Goal: Task Accomplishment & Management: Use online tool/utility

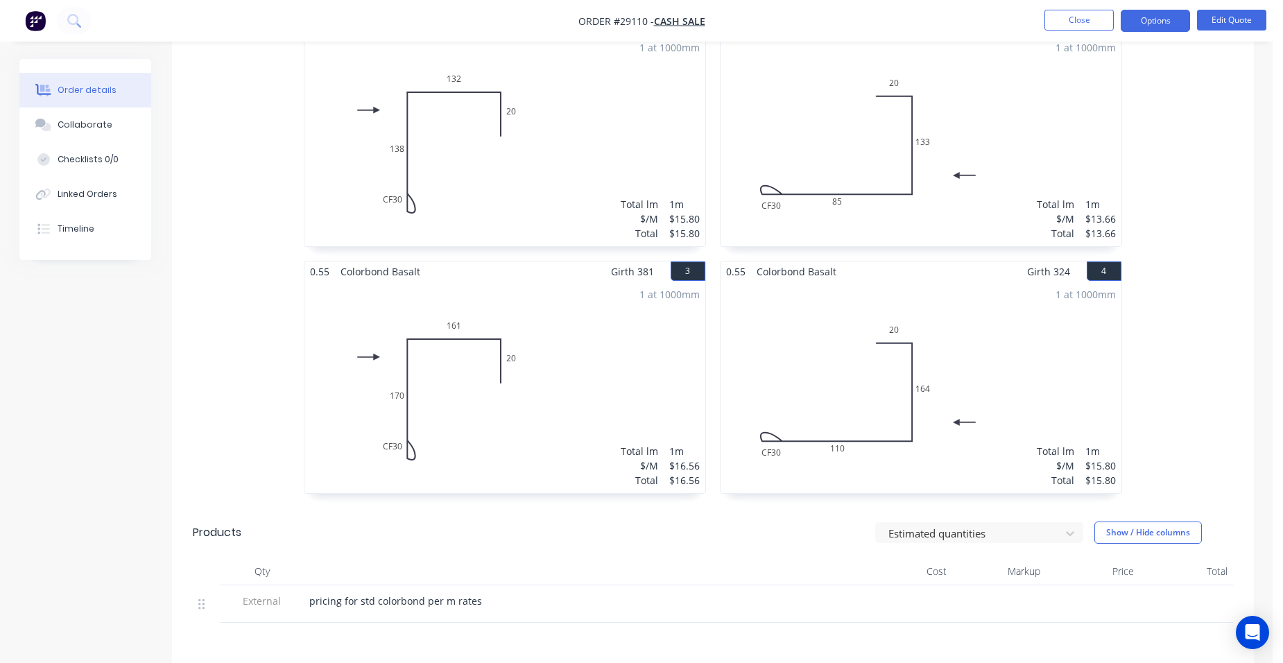
scroll to position [416, 0]
click at [1071, 21] on button "Close" at bounding box center [1078, 20] width 69 height 21
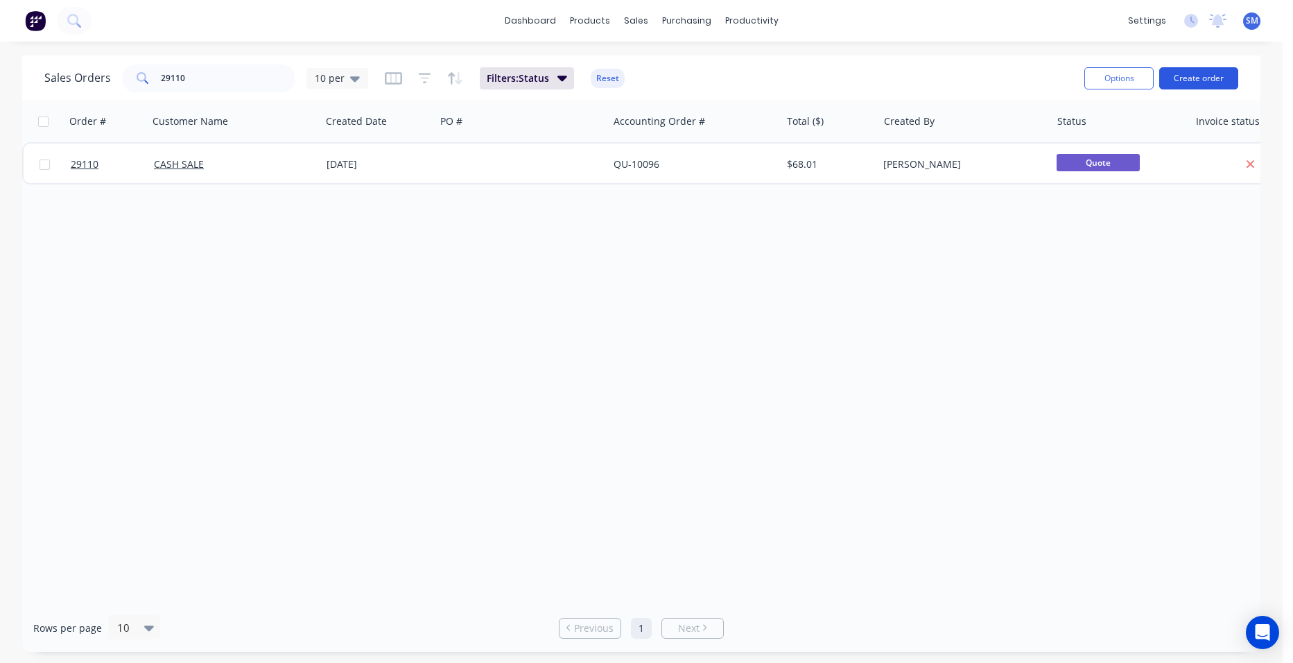
click at [1163, 73] on button "Create order" at bounding box center [1198, 78] width 79 height 22
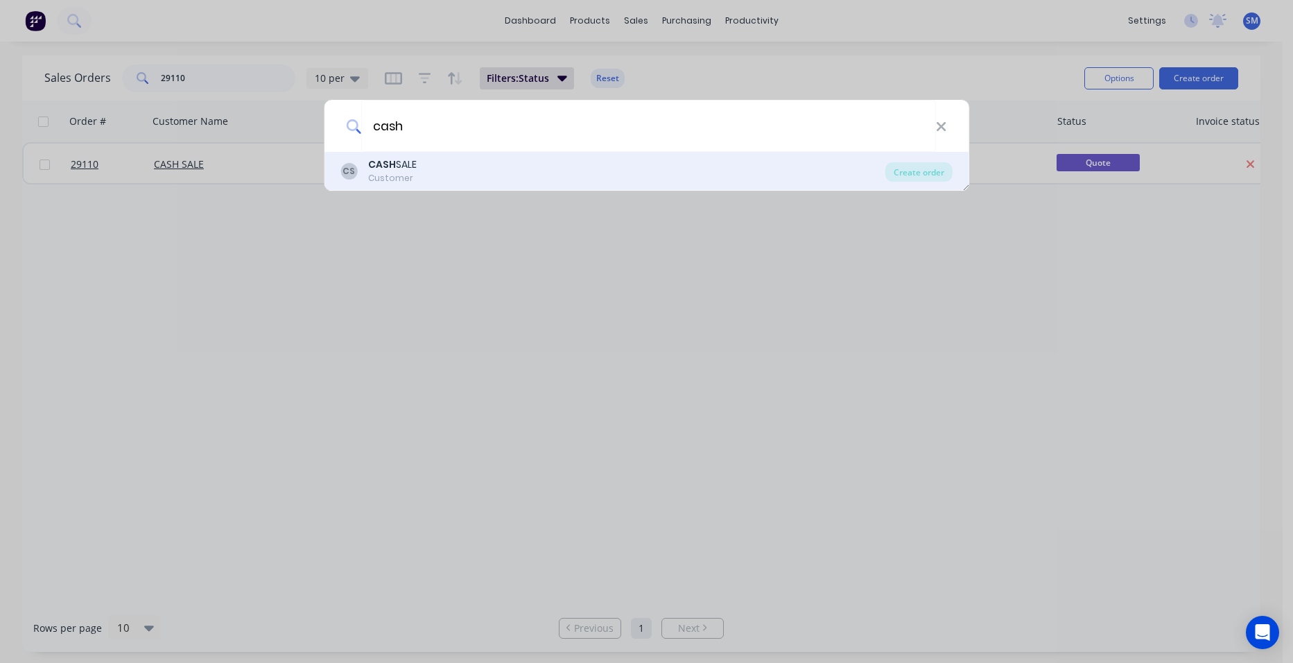
type input "cash"
click at [400, 172] on div "Customer" at bounding box center [392, 178] width 49 height 12
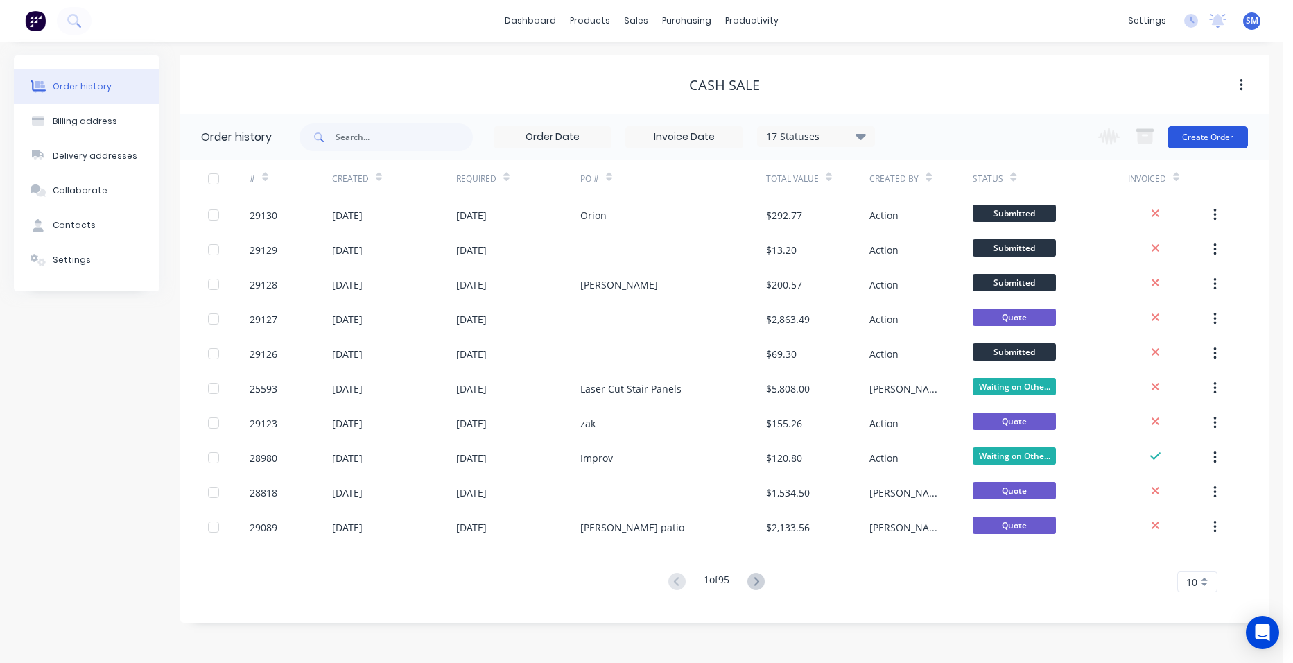
click at [1221, 141] on button "Create Order" at bounding box center [1208, 137] width 80 height 22
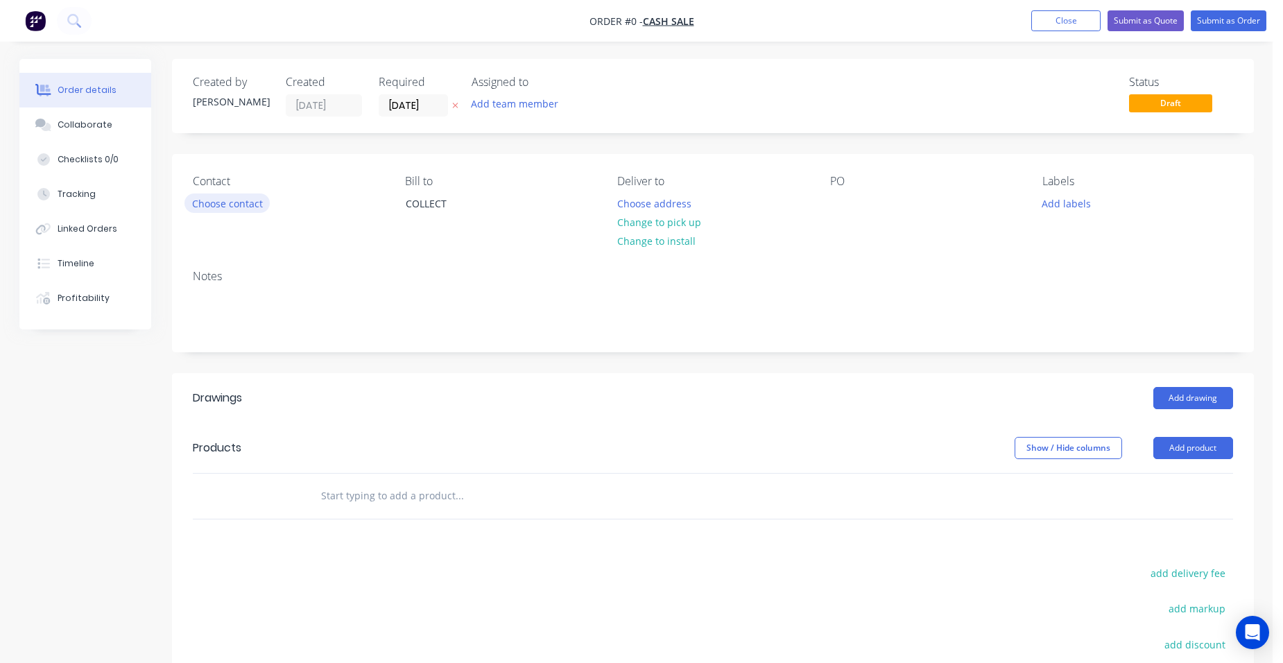
click at [254, 207] on button "Choose contact" at bounding box center [226, 202] width 85 height 19
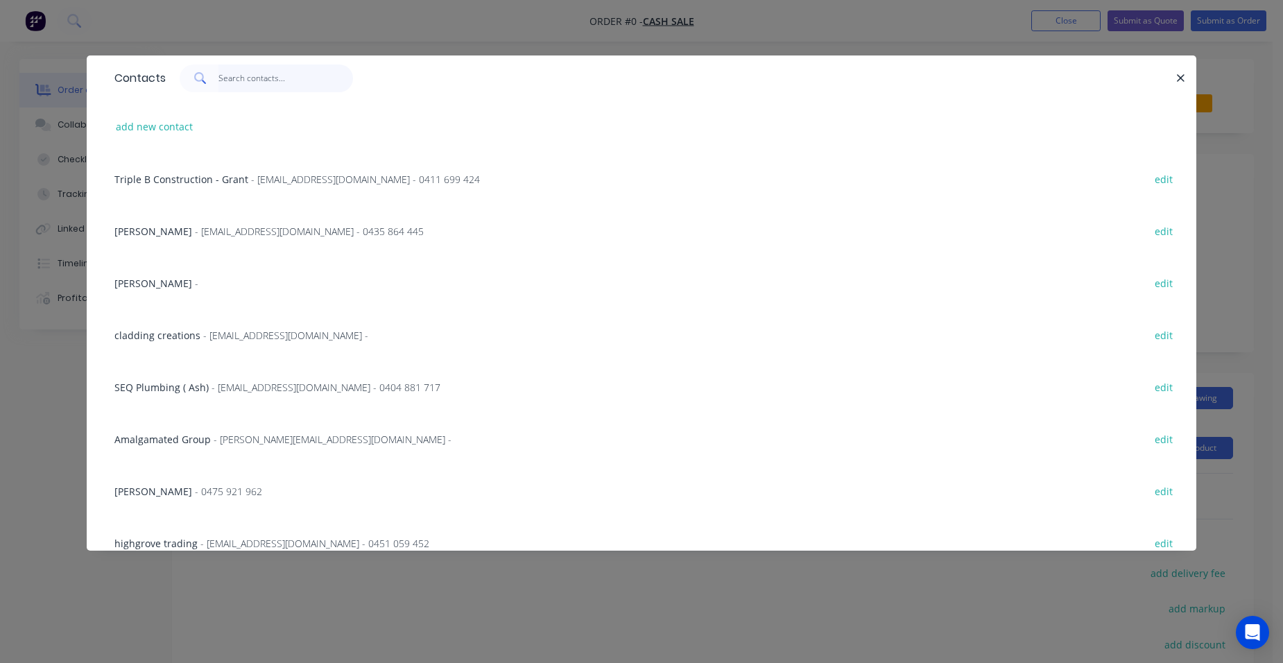
click at [249, 83] on input "text" at bounding box center [285, 78] width 135 height 28
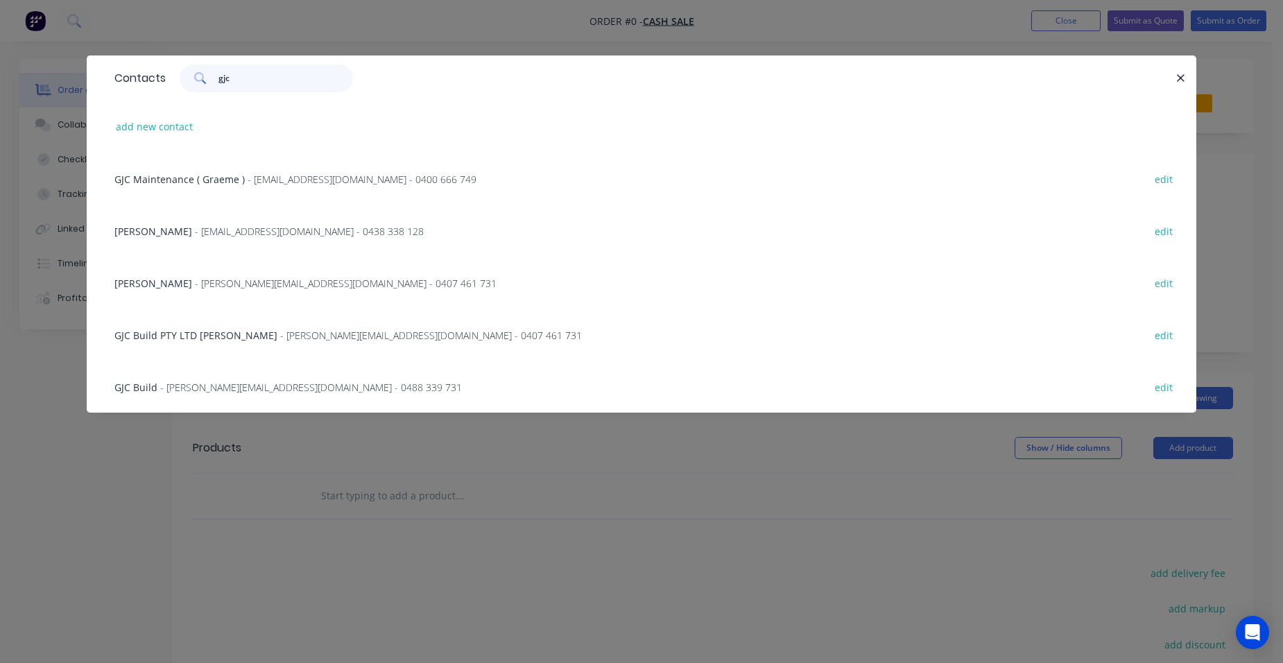
type input "gjc"
click at [214, 336] on span "GJC Build PTY LTD [PERSON_NAME]" at bounding box center [195, 335] width 163 height 13
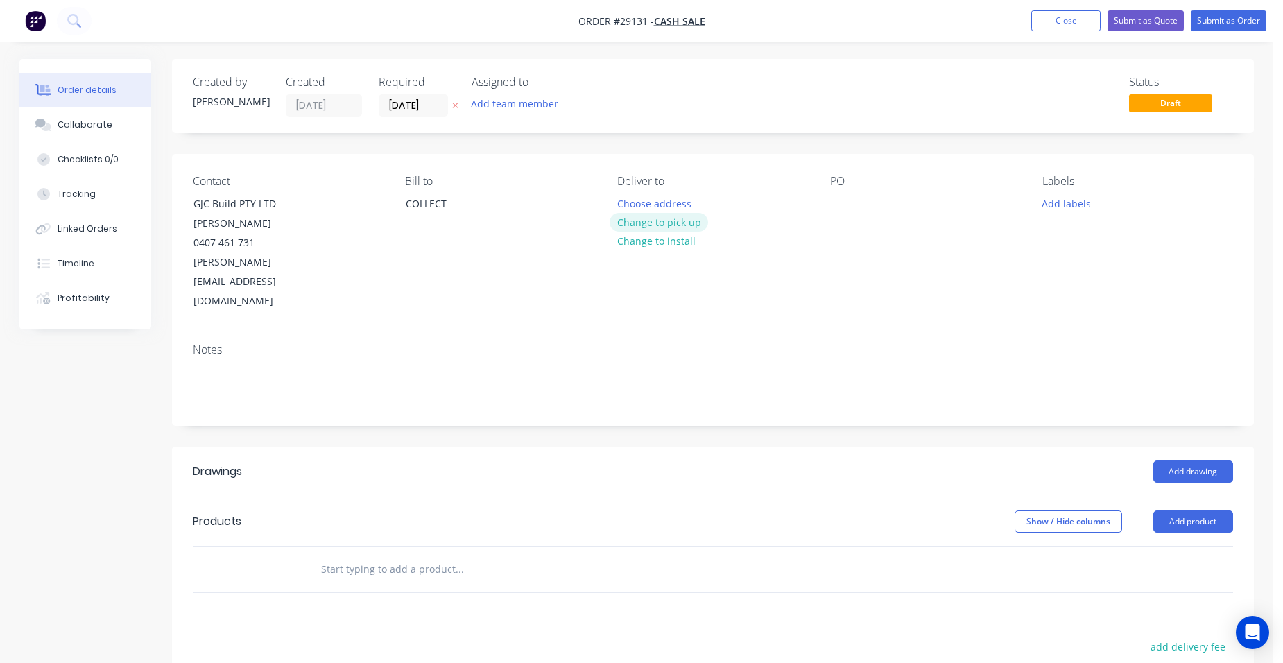
click at [644, 222] on button "Change to pick up" at bounding box center [658, 222] width 98 height 19
click at [1176, 510] on button "Add product" at bounding box center [1193, 521] width 80 height 22
click at [1151, 546] on div "Product catalogue" at bounding box center [1167, 556] width 107 height 20
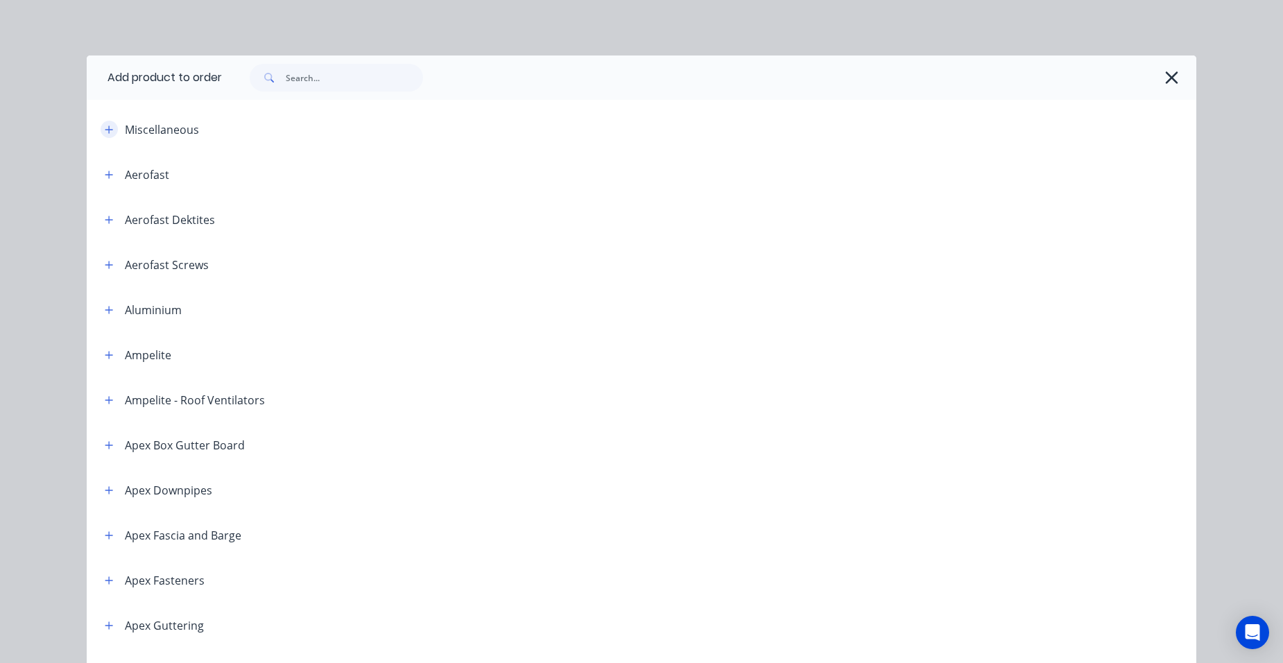
click at [105, 127] on icon "button" at bounding box center [109, 129] width 8 height 8
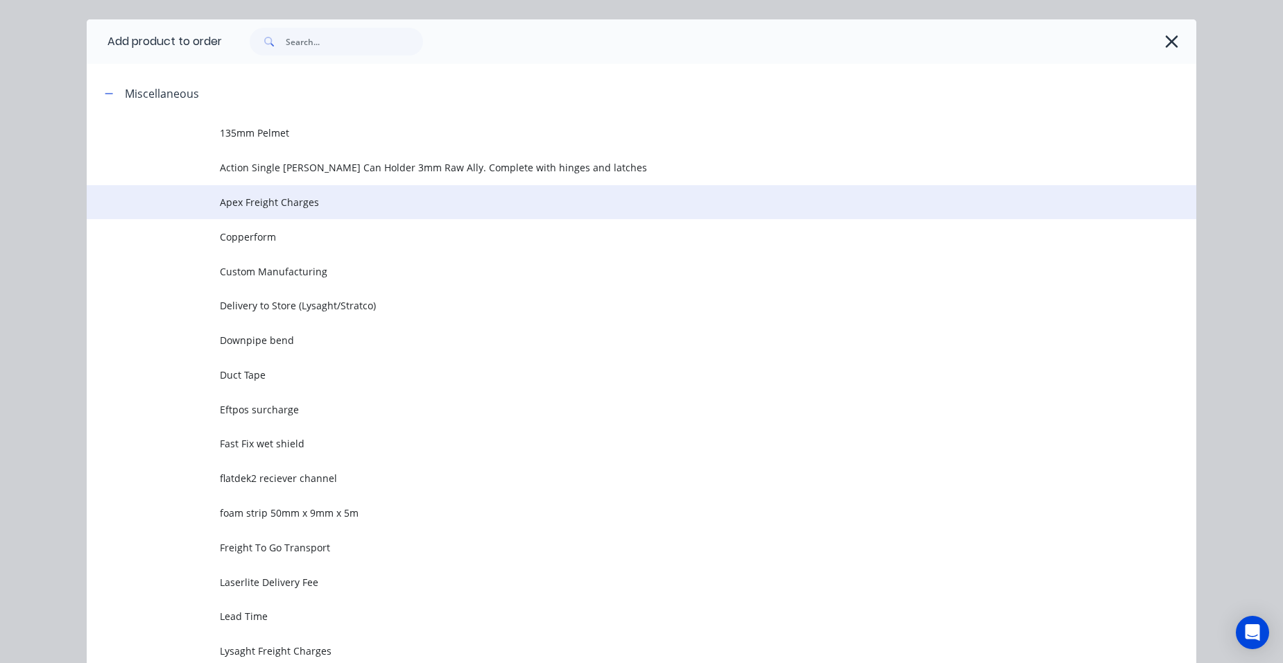
scroll to position [69, 0]
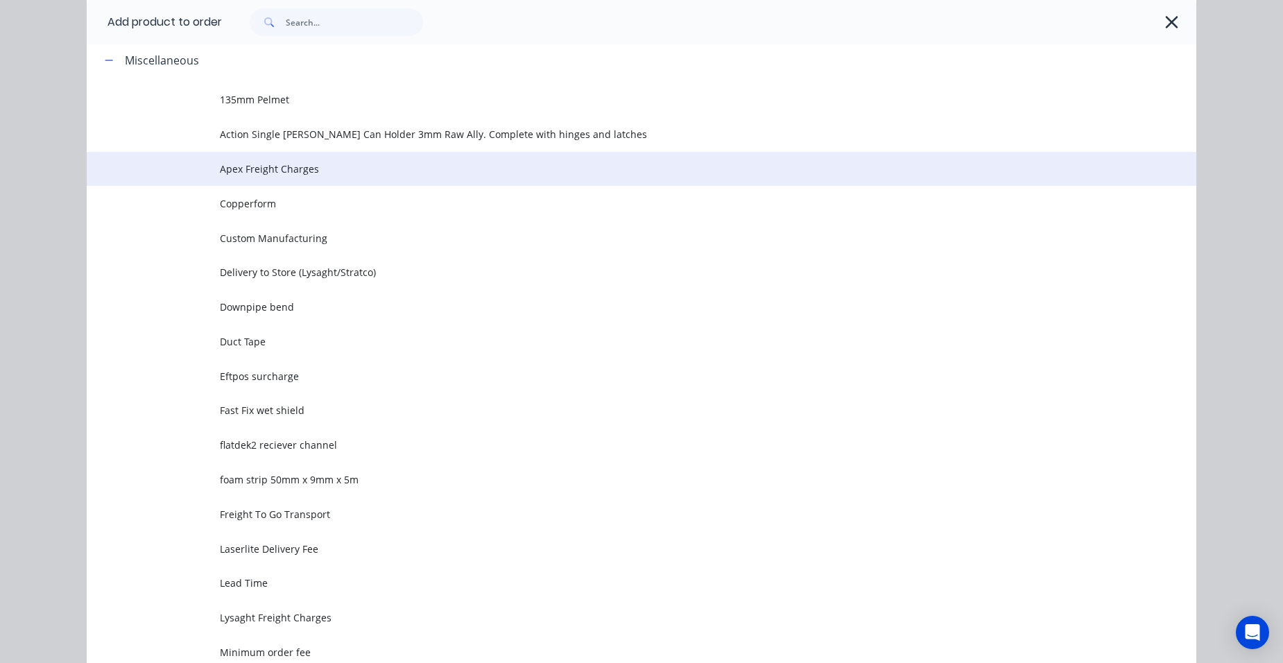
click at [328, 234] on span "Custom Manufacturing" at bounding box center [610, 238] width 781 height 15
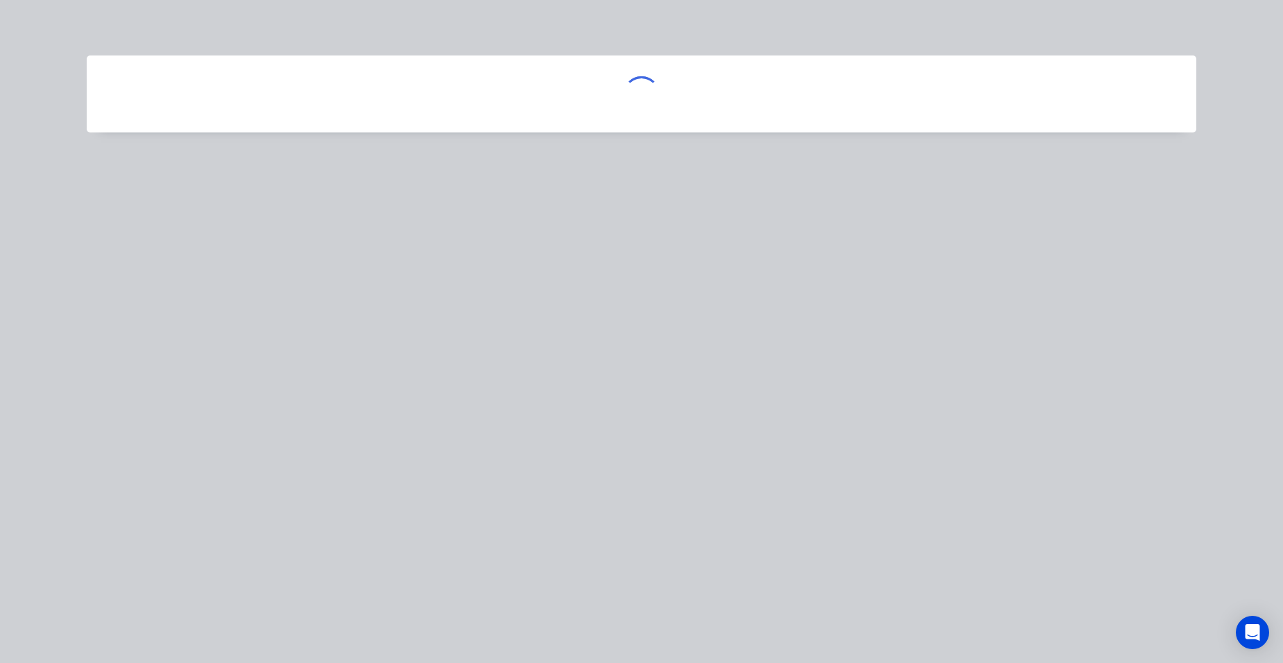
scroll to position [0, 0]
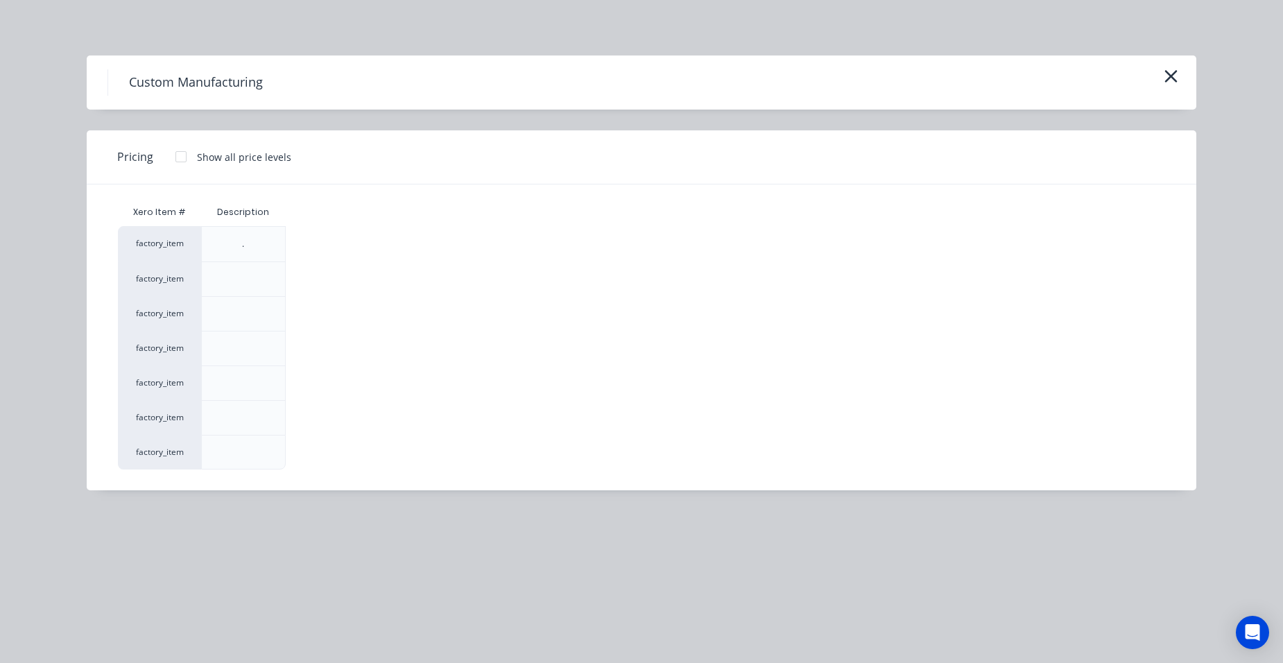
click at [177, 153] on div at bounding box center [181, 157] width 28 height 28
click at [302, 413] on div "$0.00" at bounding box center [323, 418] width 74 height 34
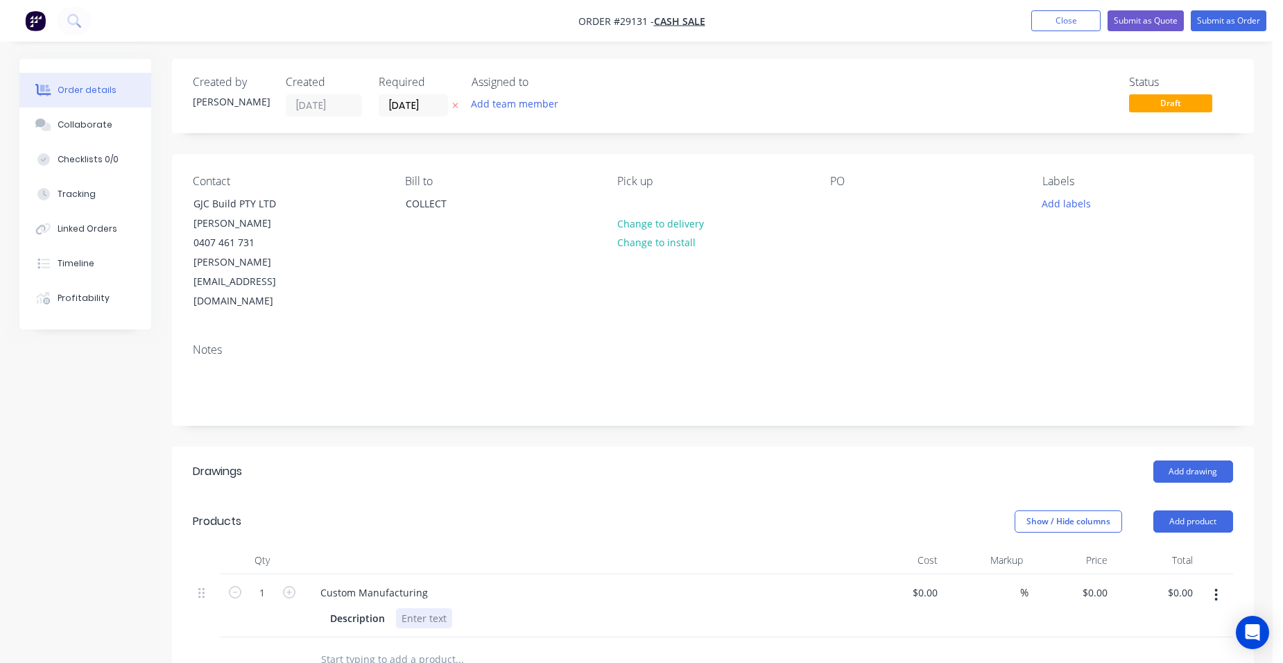
click at [449, 608] on div at bounding box center [424, 618] width 56 height 20
click at [297, 584] on button "button" at bounding box center [289, 591] width 18 height 15
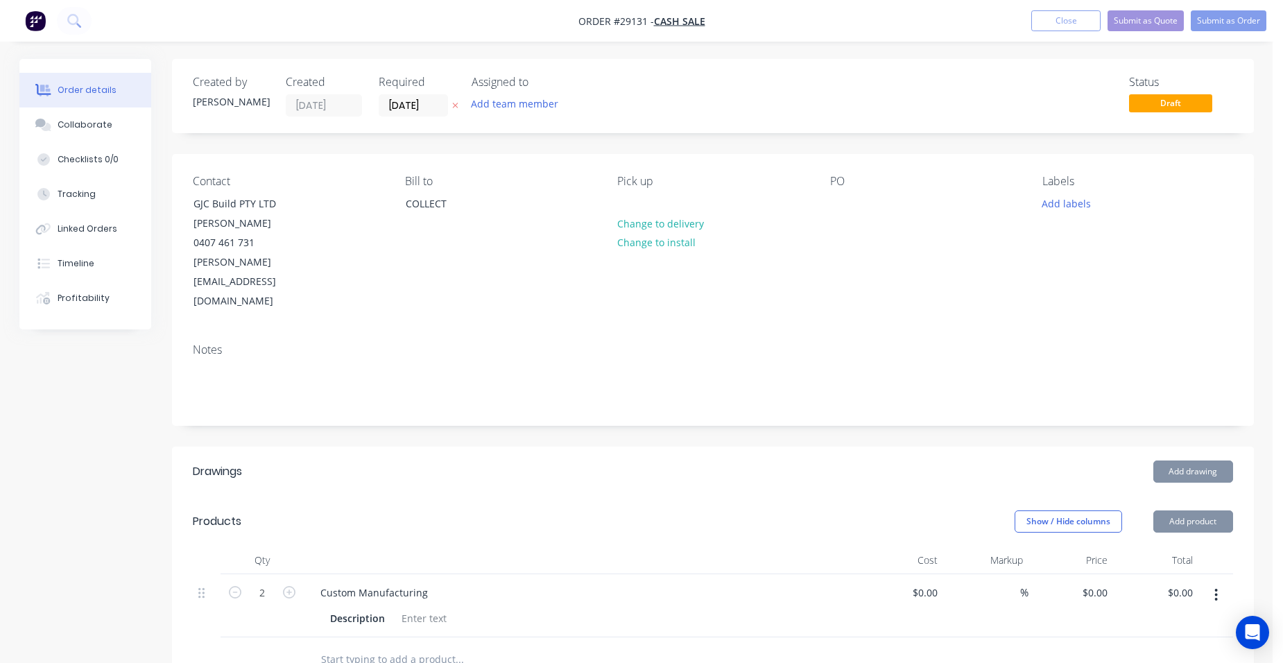
click at [297, 584] on button "button" at bounding box center [289, 591] width 18 height 15
type input "3"
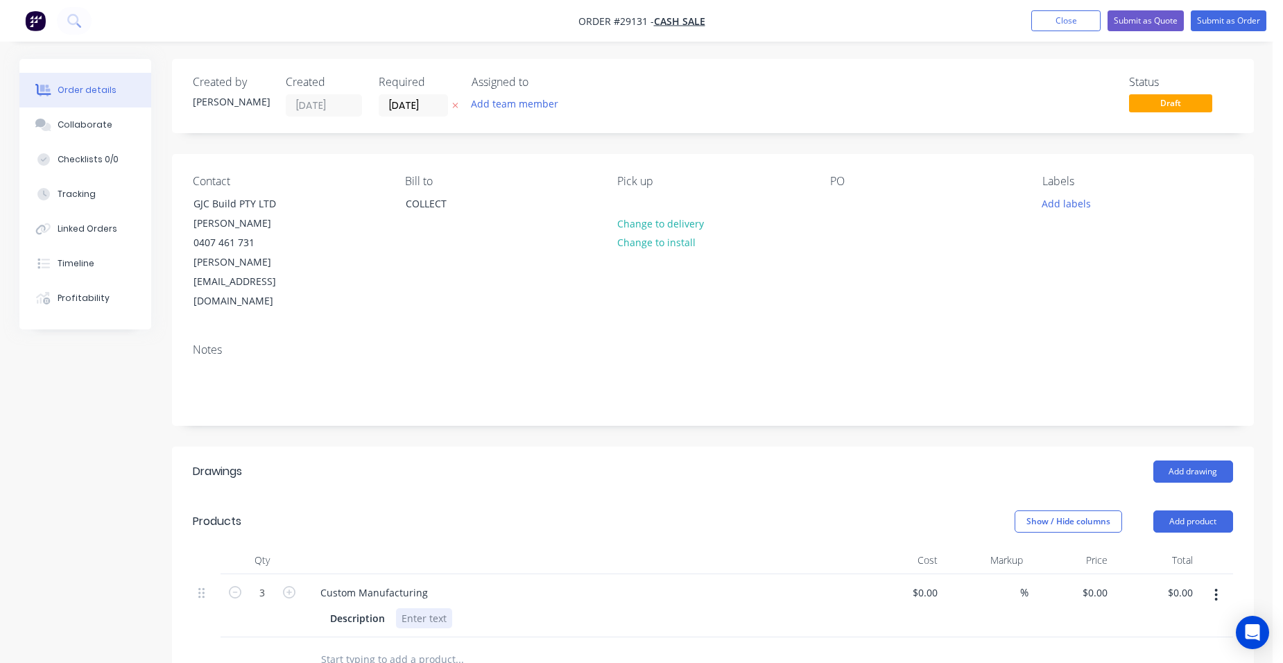
drag, startPoint x: 440, startPoint y: 562, endPoint x: 236, endPoint y: 578, distance: 205.2
click at [439, 608] on div at bounding box center [424, 618] width 56 height 20
click at [408, 114] on input "[DATE]" at bounding box center [413, 105] width 68 height 21
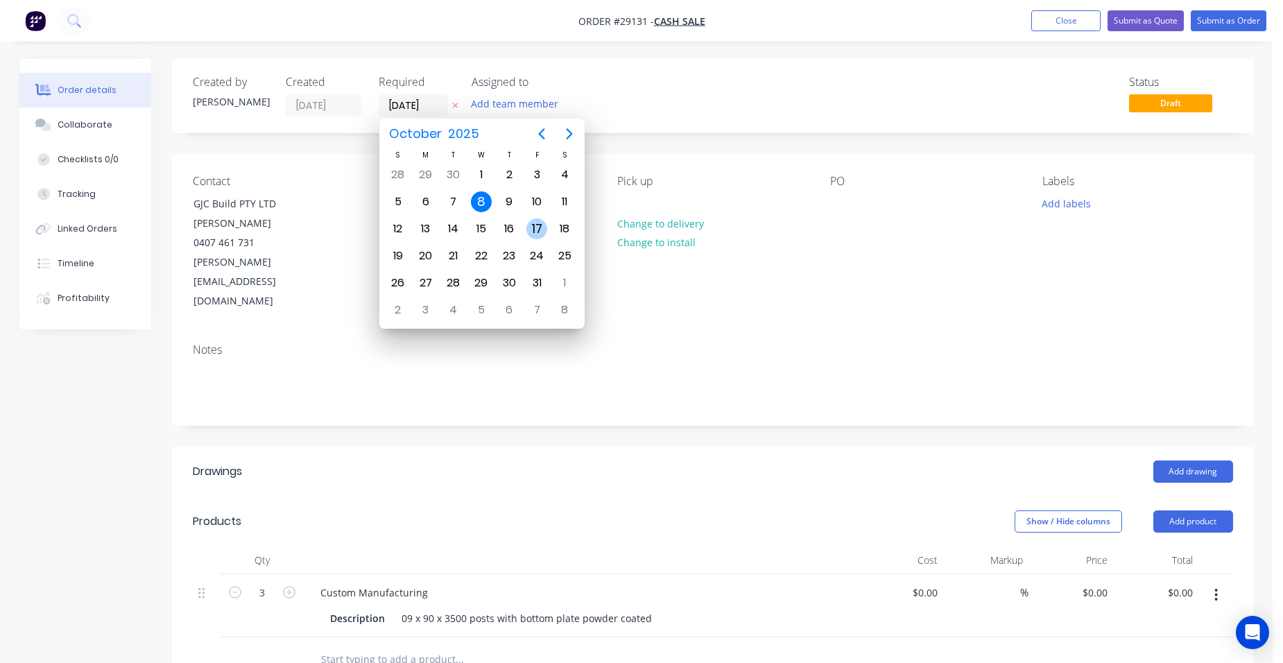
click at [526, 220] on div "17" at bounding box center [537, 229] width 28 height 26
type input "[DATE]"
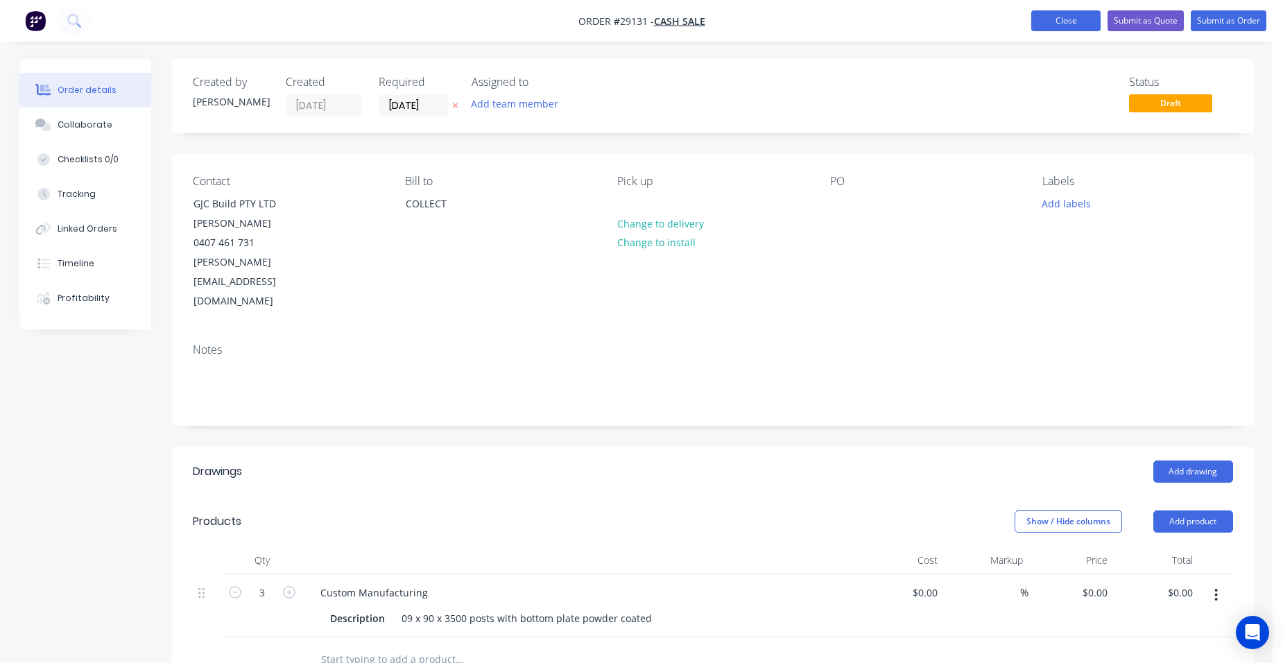
click at [1059, 20] on button "Close" at bounding box center [1065, 20] width 69 height 21
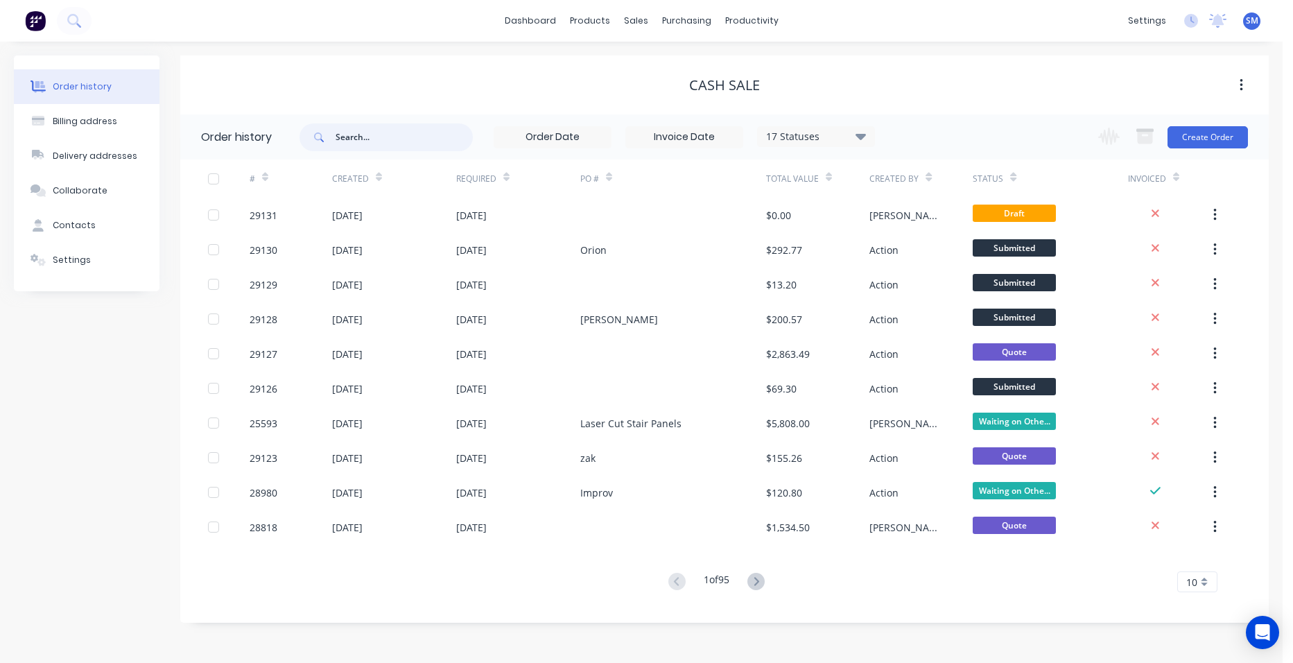
click at [388, 141] on input "text" at bounding box center [404, 137] width 137 height 28
type input "gjc"
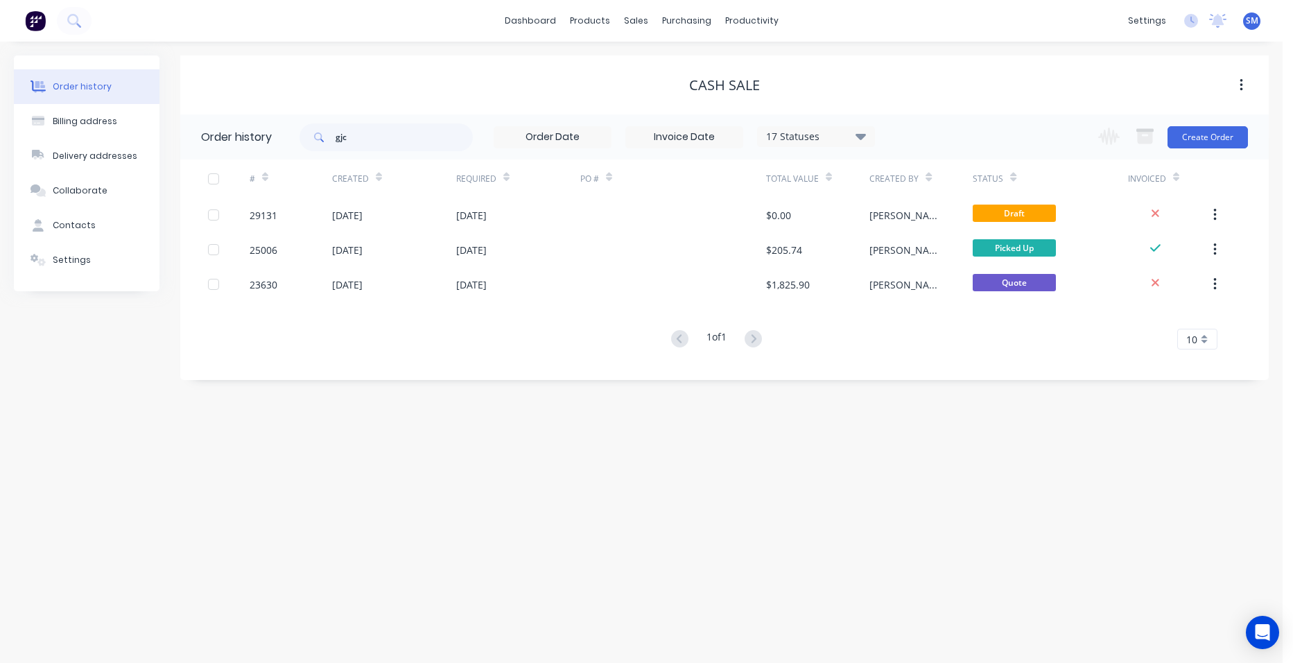
click at [853, 137] on div "17 Statuses" at bounding box center [816, 136] width 116 height 15
click at [930, 324] on label at bounding box center [930, 324] width 0 height 0
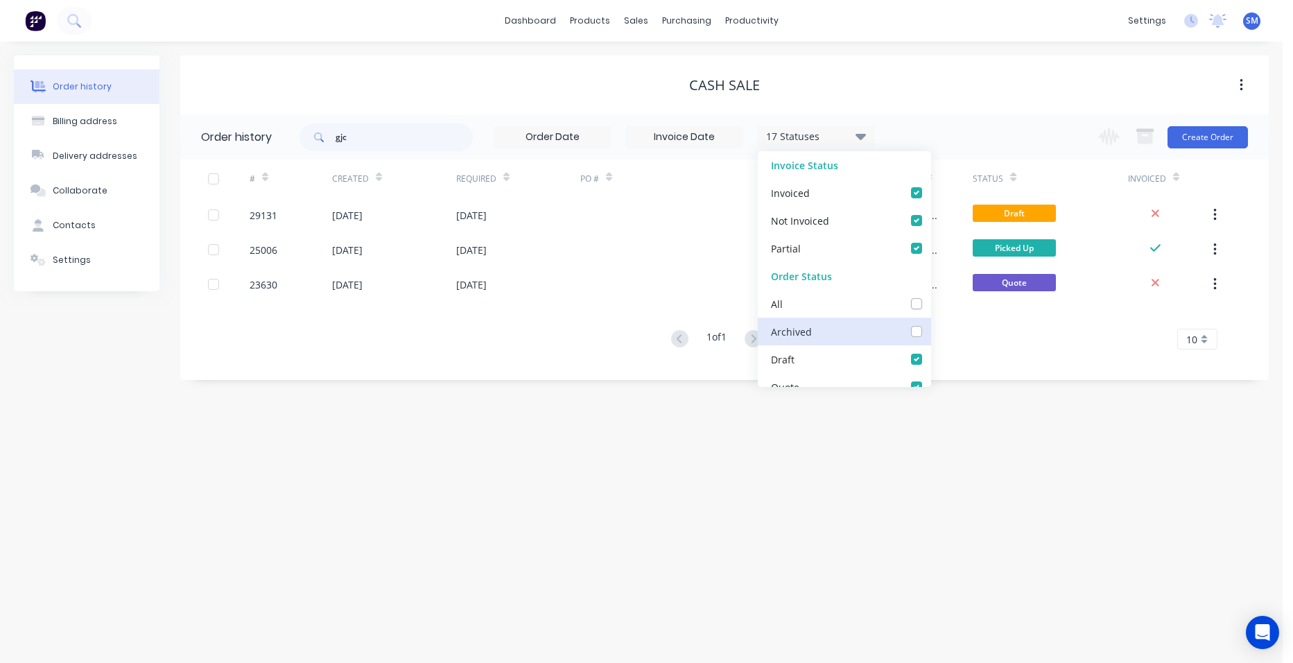
click at [930, 326] on input "checkbox" at bounding box center [935, 330] width 11 height 13
checkbox input "true"
click at [595, 460] on div "Order history Billing address Delivery addresses Collaborate Contacts Settings …" at bounding box center [641, 352] width 1283 height 621
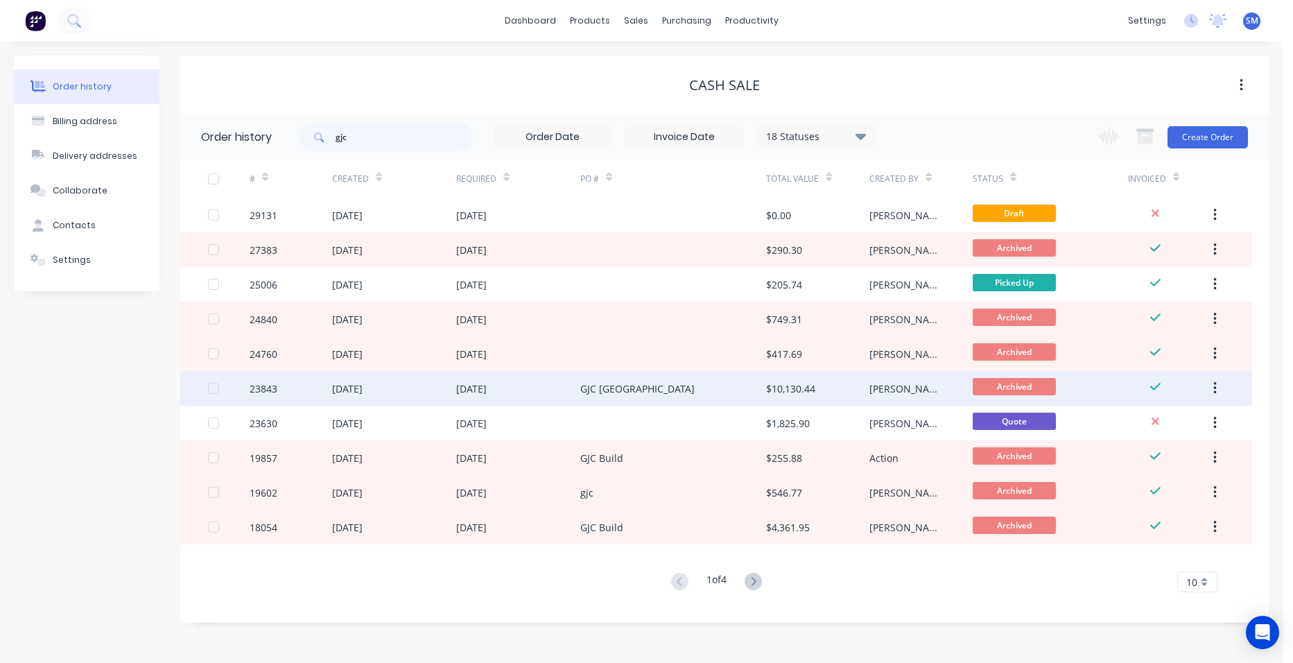
click at [706, 387] on div "GJC [GEOGRAPHIC_DATA]" at bounding box center [673, 388] width 186 height 35
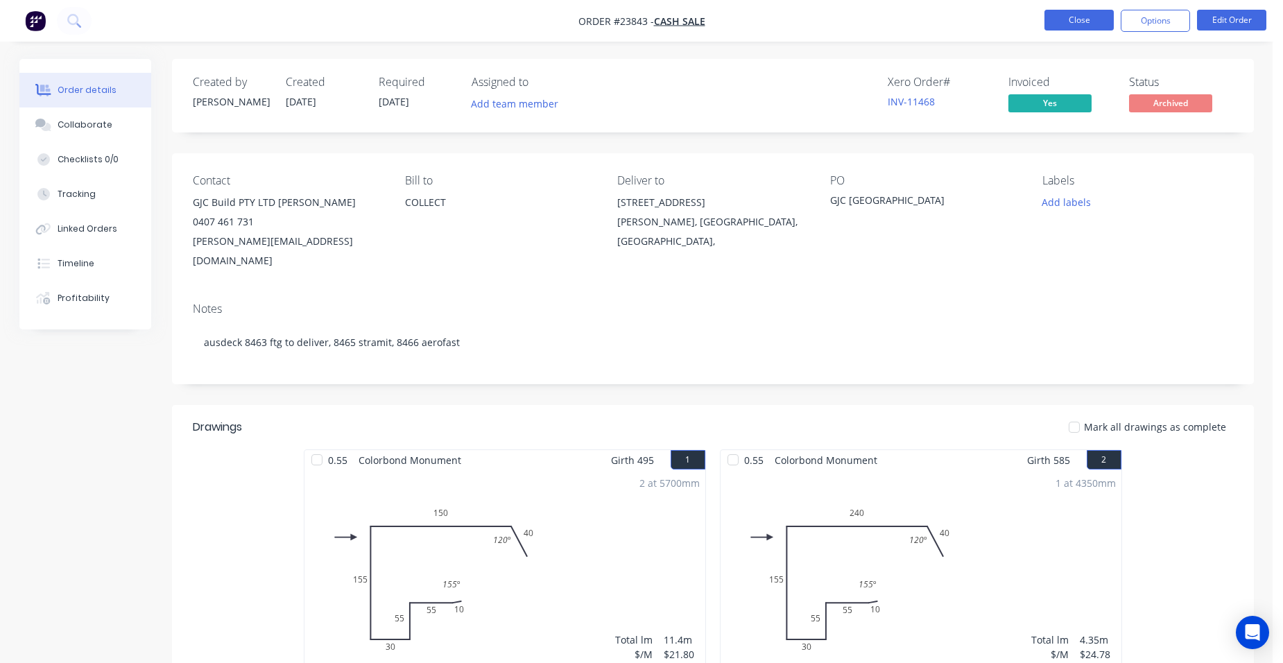
click at [1083, 16] on button "Close" at bounding box center [1078, 20] width 69 height 21
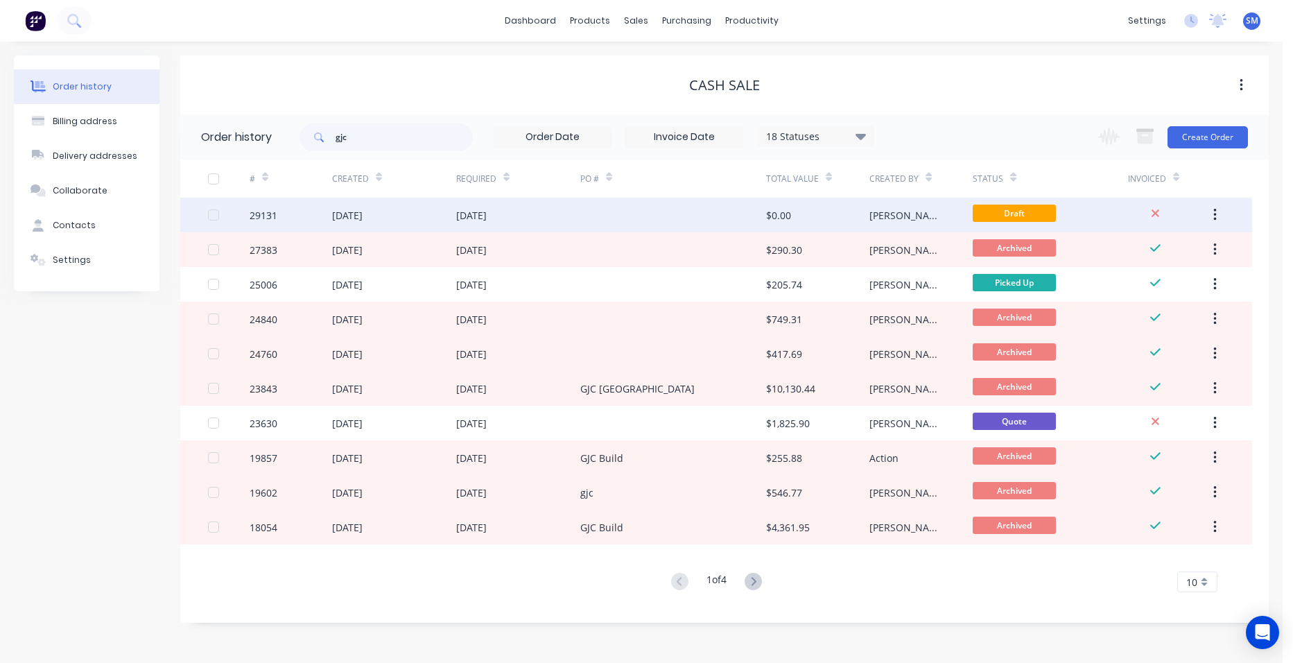
click at [667, 217] on div at bounding box center [673, 215] width 186 height 35
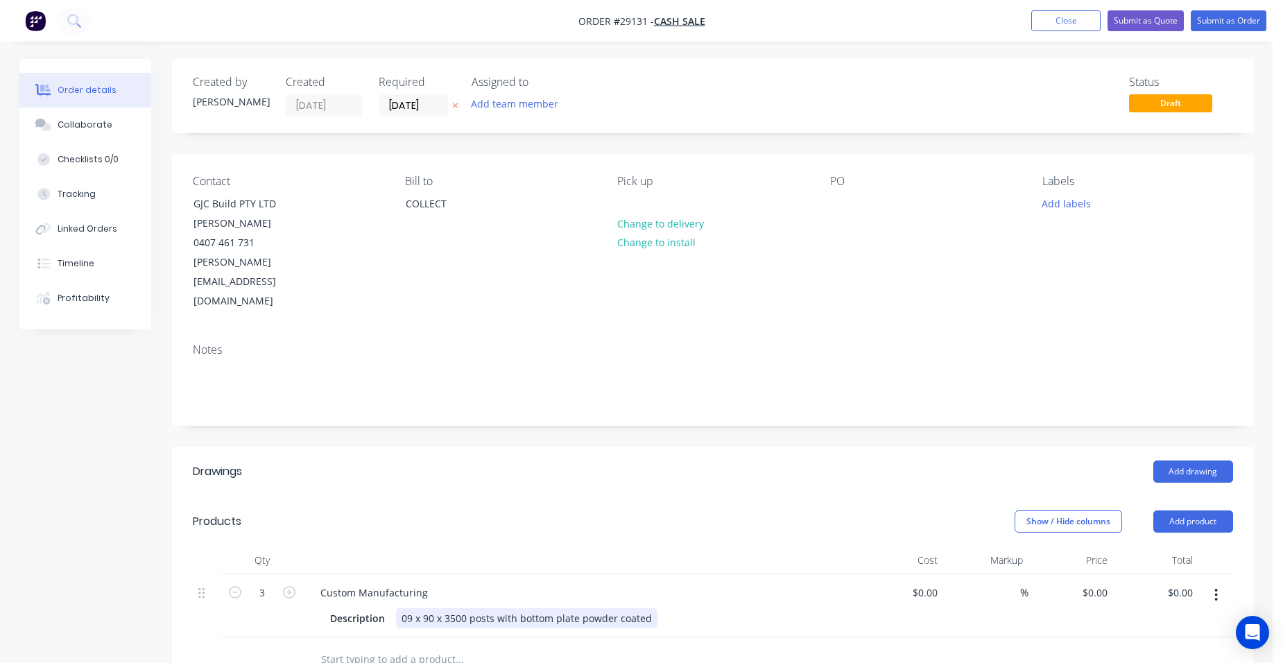
click at [648, 608] on div "09 x 90 x 3500 posts with bottom plate powder coated" at bounding box center [526, 618] width 261 height 20
click at [741, 510] on div "Show / Hide columns Add product" at bounding box center [822, 521] width 819 height 22
click at [1066, 17] on button "Close" at bounding box center [1065, 20] width 69 height 21
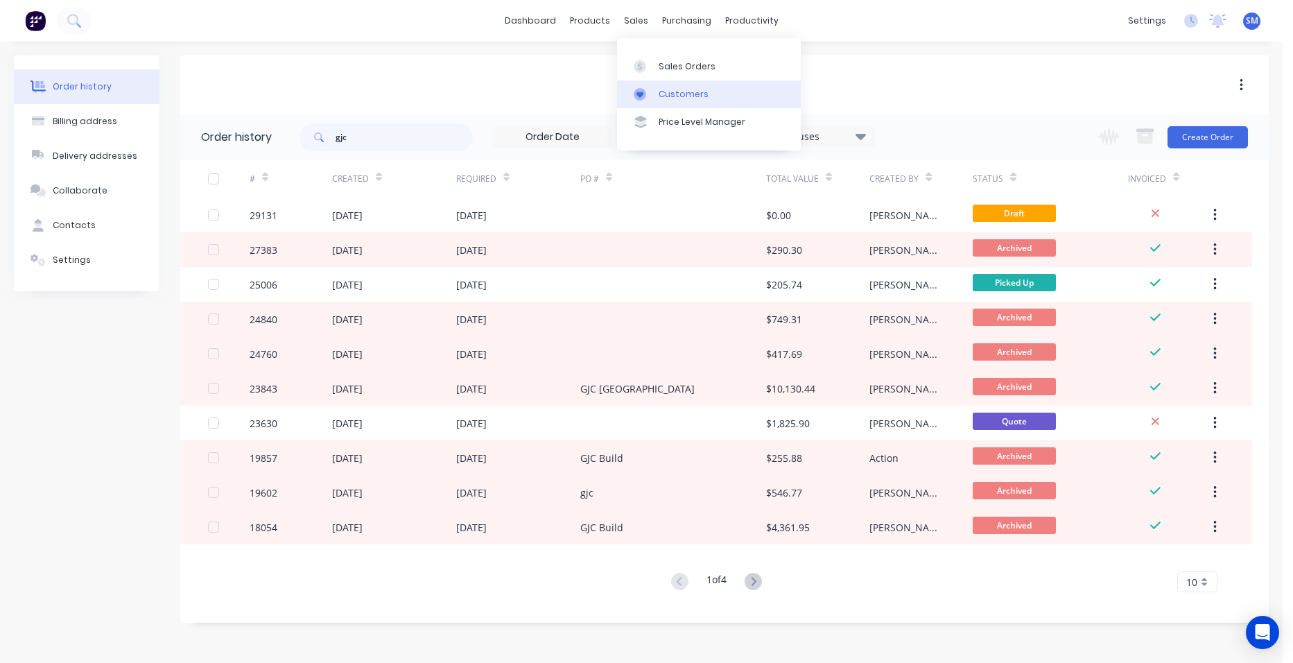
click at [655, 92] on link "Customers" at bounding box center [709, 94] width 184 height 28
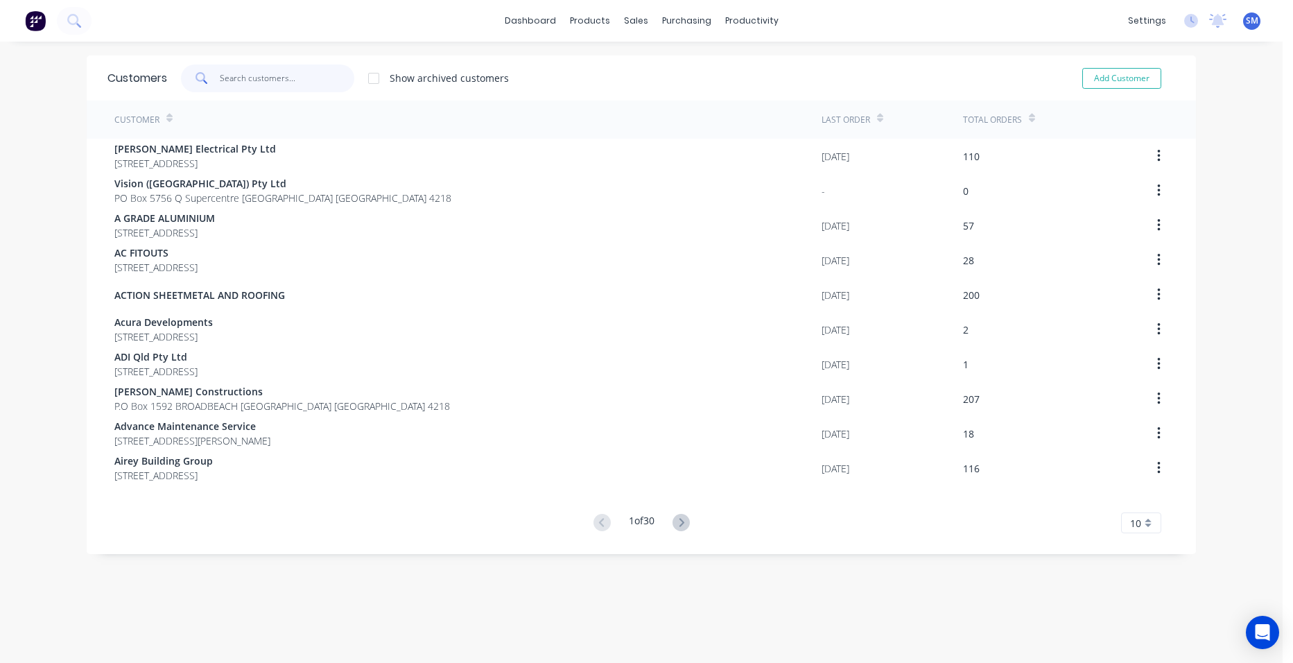
click at [275, 82] on input "text" at bounding box center [287, 78] width 135 height 28
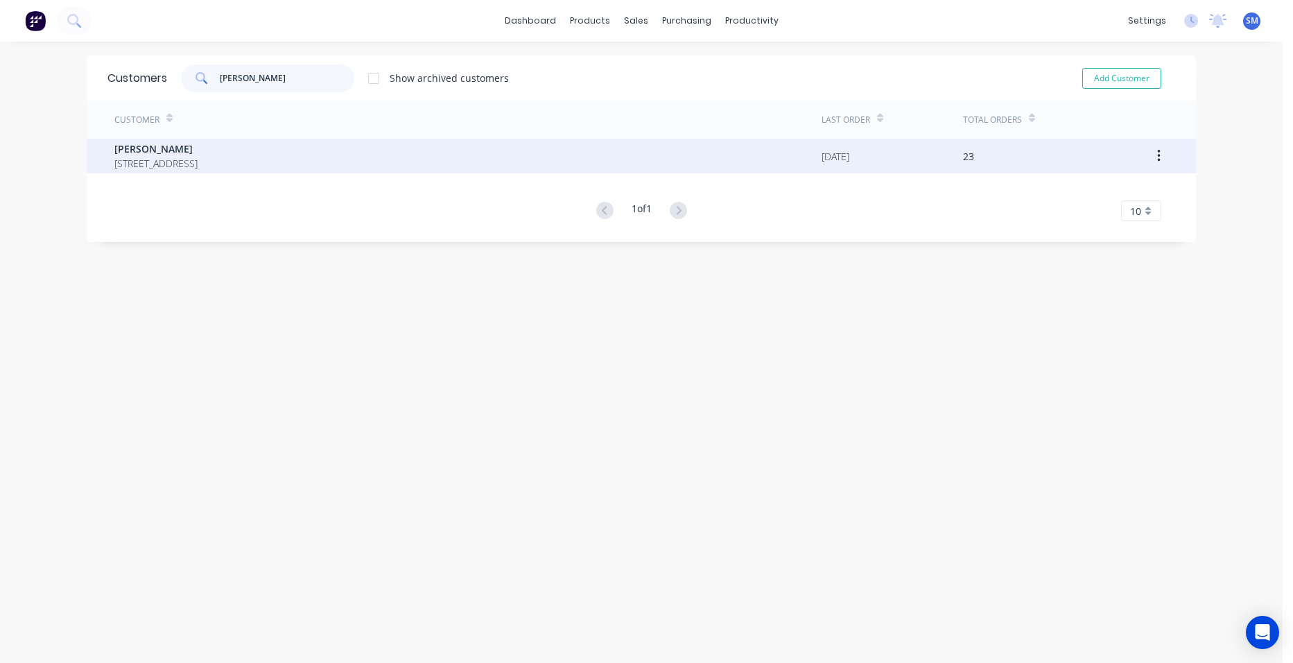
type input "[PERSON_NAME]"
click at [166, 167] on span "[STREET_ADDRESS]" at bounding box center [155, 163] width 83 height 15
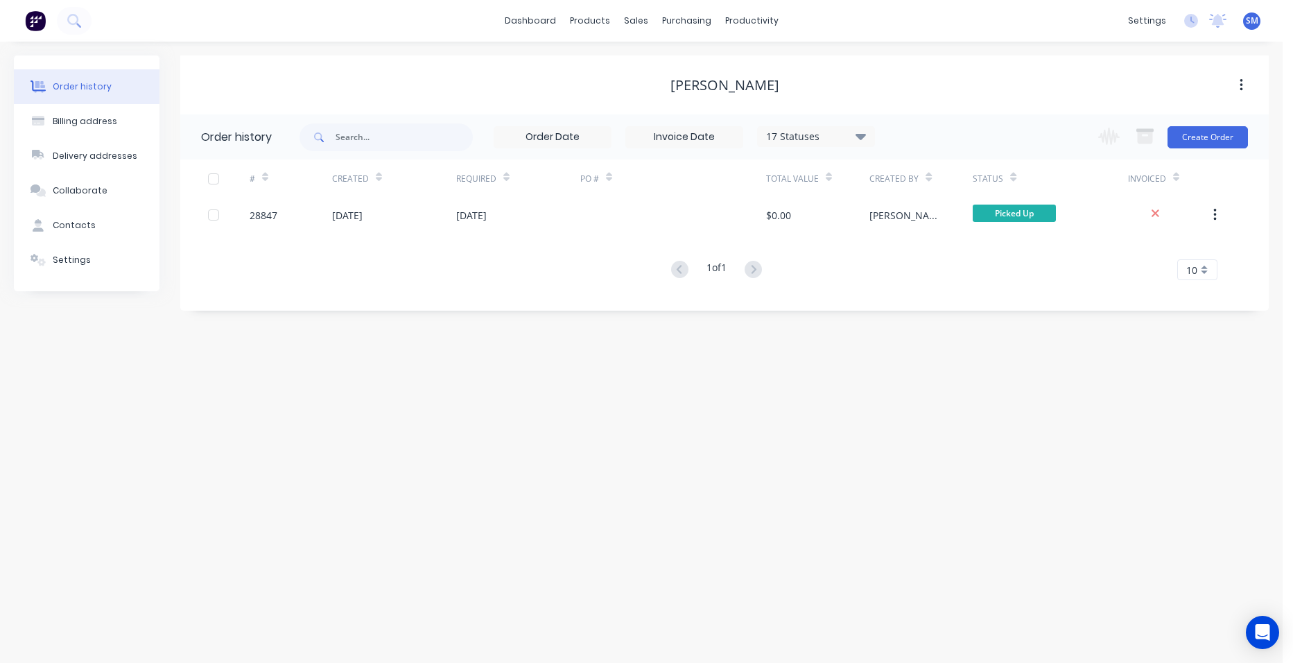
click at [829, 133] on div "17 Statuses" at bounding box center [816, 136] width 116 height 15
click at [901, 305] on div "All" at bounding box center [844, 304] width 173 height 28
click at [930, 296] on label at bounding box center [930, 296] width 0 height 0
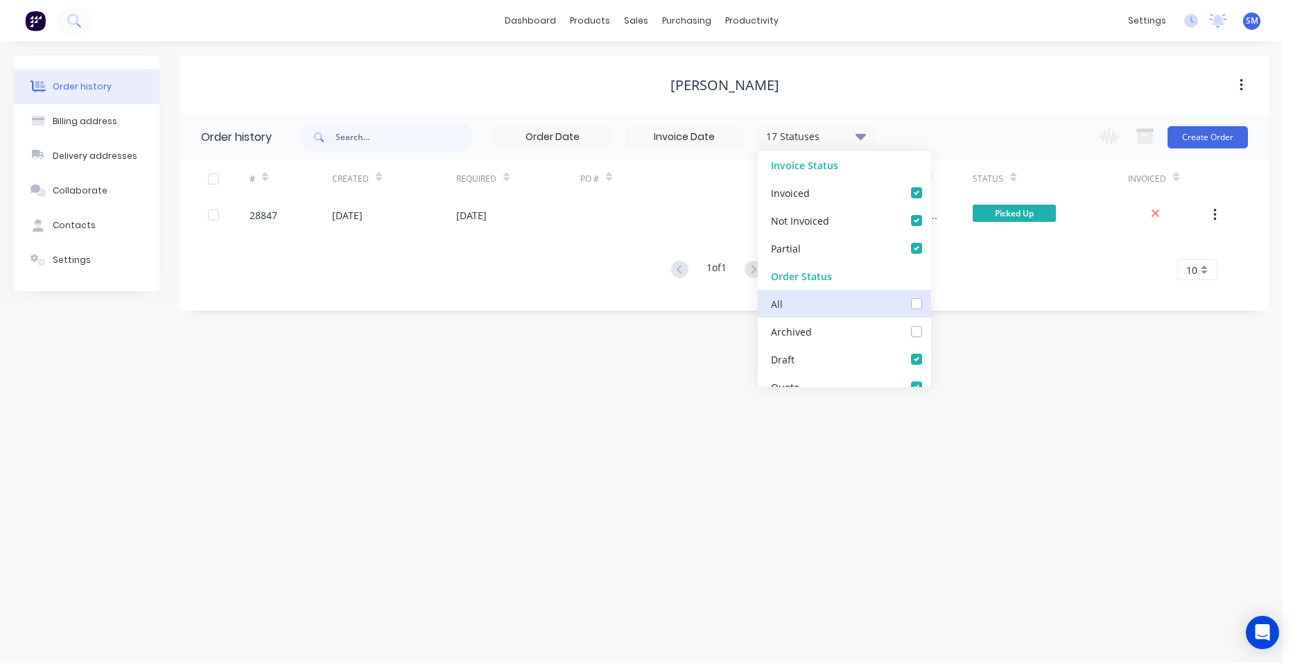
click at [930, 306] on input "checkbox" at bounding box center [935, 302] width 11 height 13
checkbox input "true"
click at [598, 443] on div "Order history Billing address Delivery addresses Collaborate Contacts Settings …" at bounding box center [641, 352] width 1283 height 621
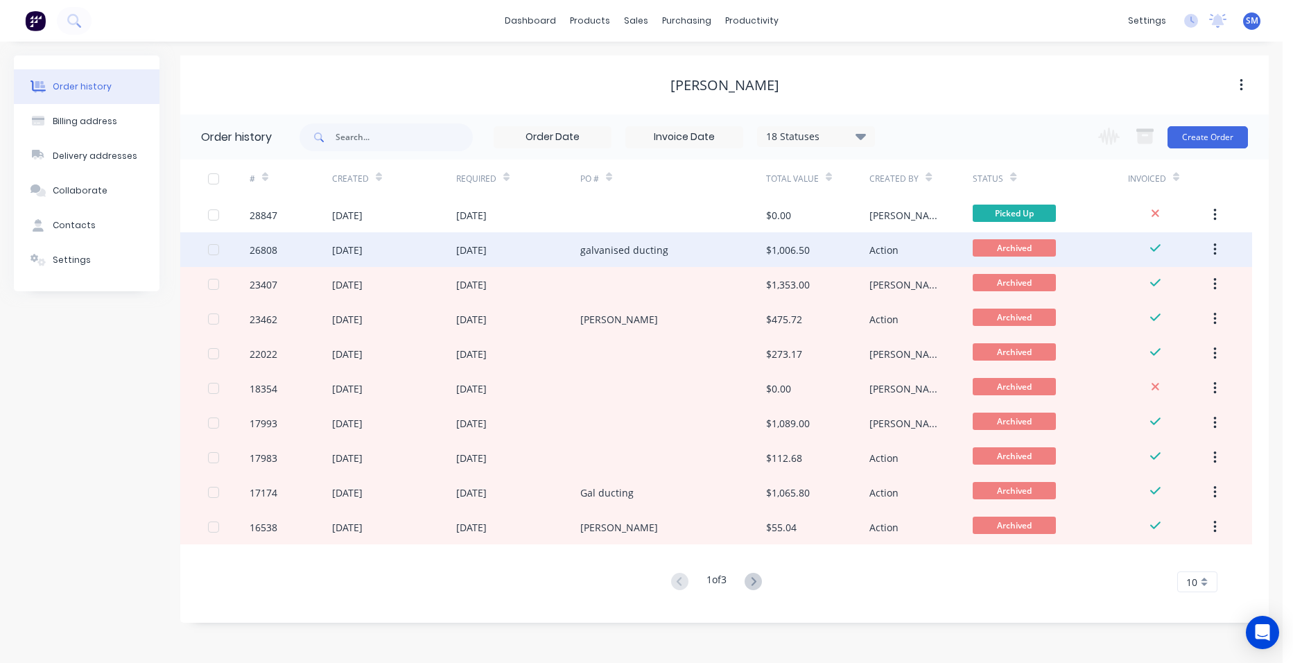
click at [680, 252] on div "galvanised ducting" at bounding box center [673, 249] width 186 height 35
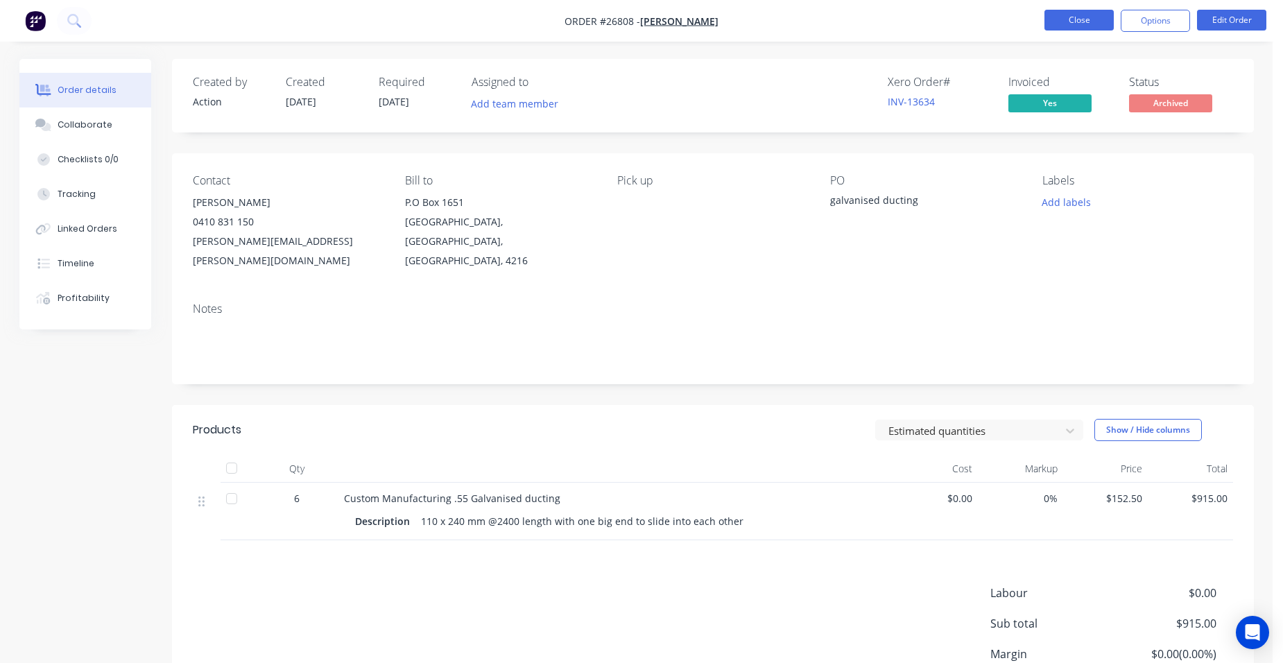
click at [1073, 18] on button "Close" at bounding box center [1078, 20] width 69 height 21
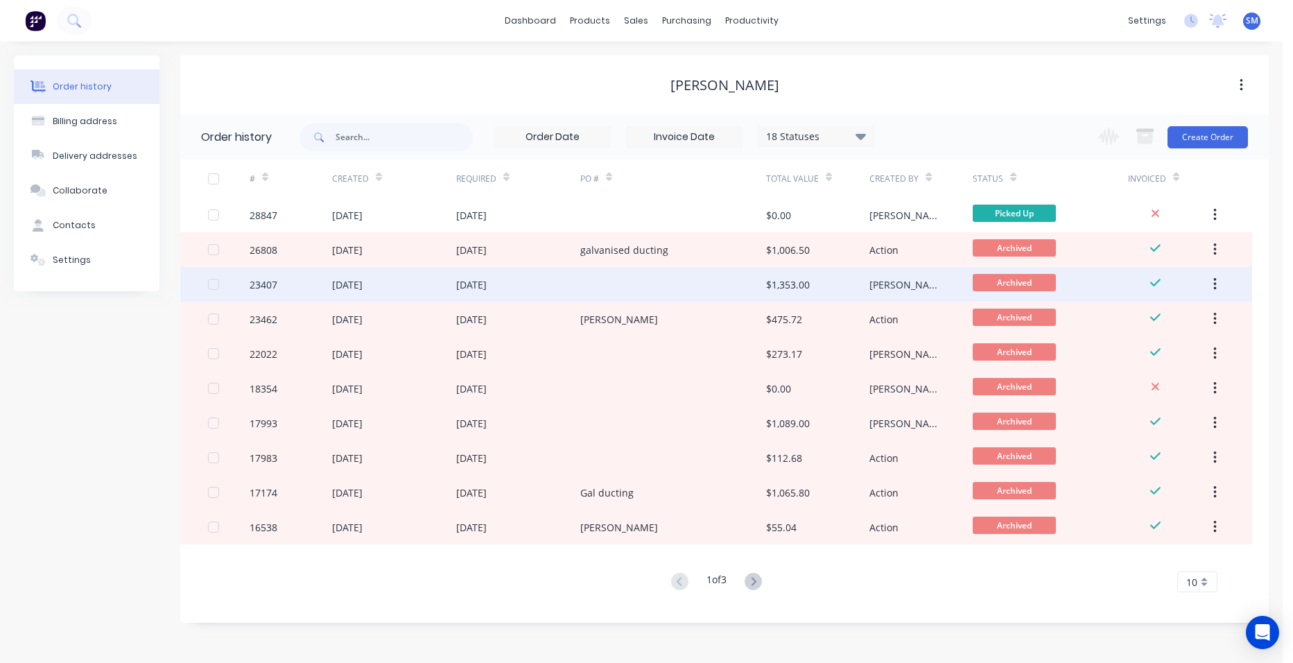
click at [716, 283] on div at bounding box center [673, 284] width 186 height 35
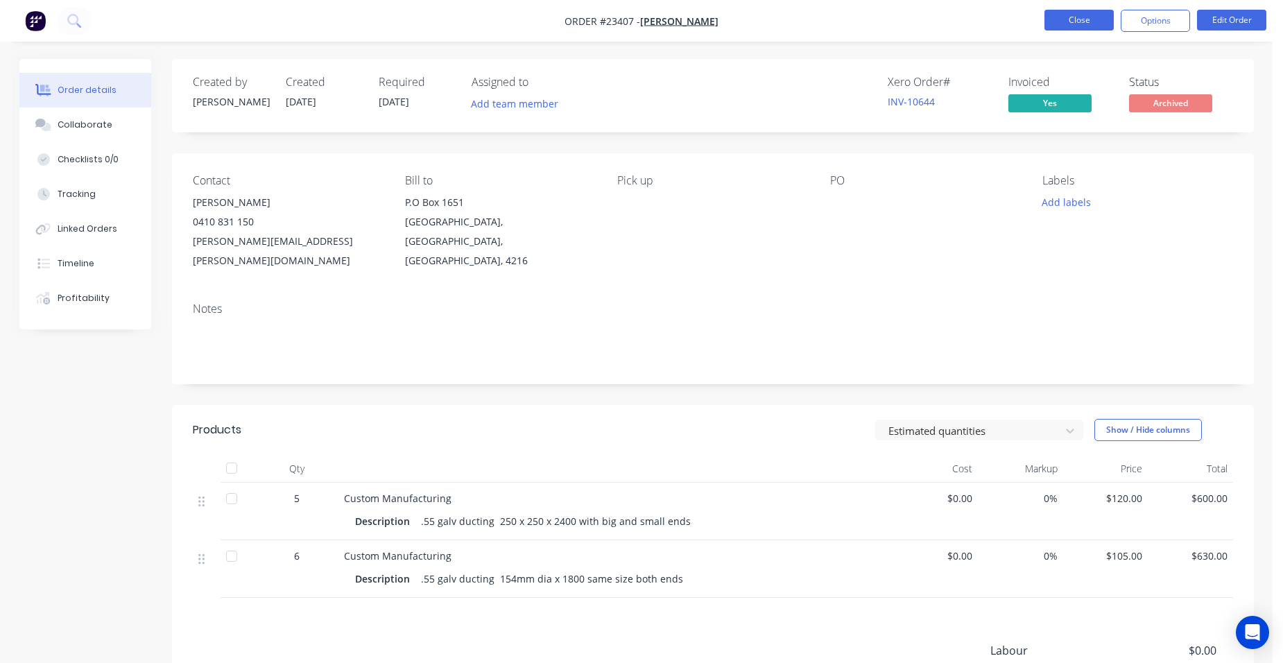
click at [1080, 22] on button "Close" at bounding box center [1078, 20] width 69 height 21
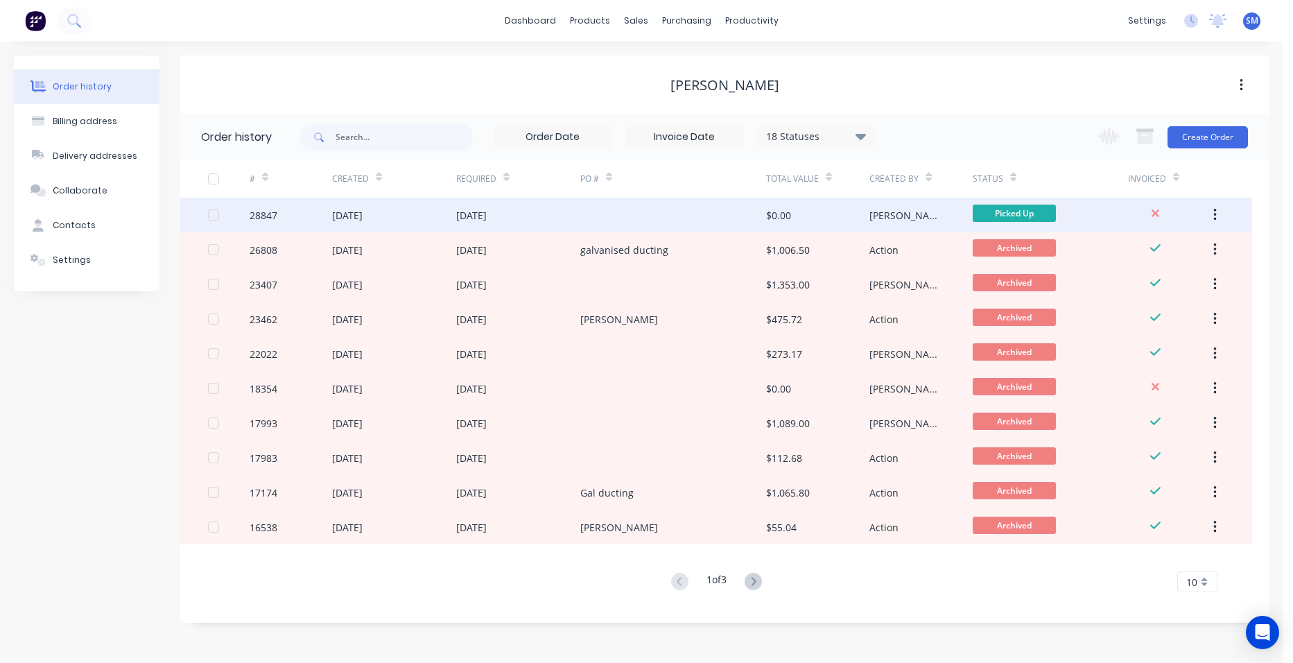
click at [664, 206] on div at bounding box center [673, 215] width 186 height 35
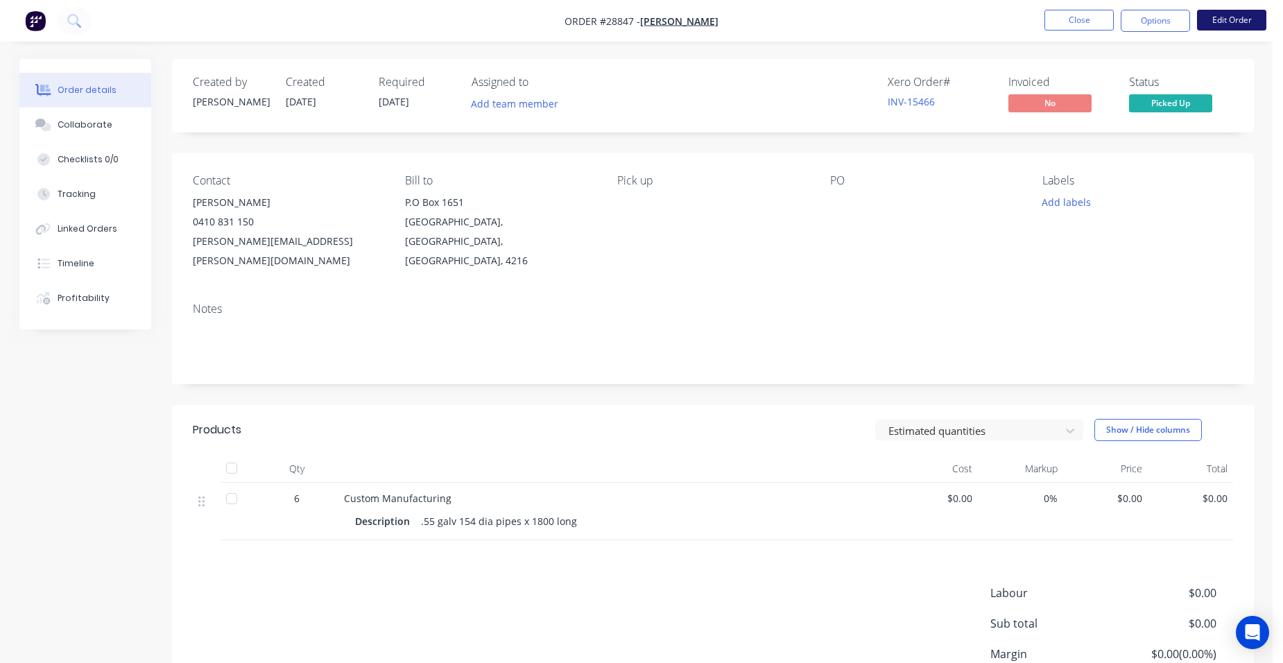
click at [1220, 20] on button "Edit Order" at bounding box center [1231, 20] width 69 height 21
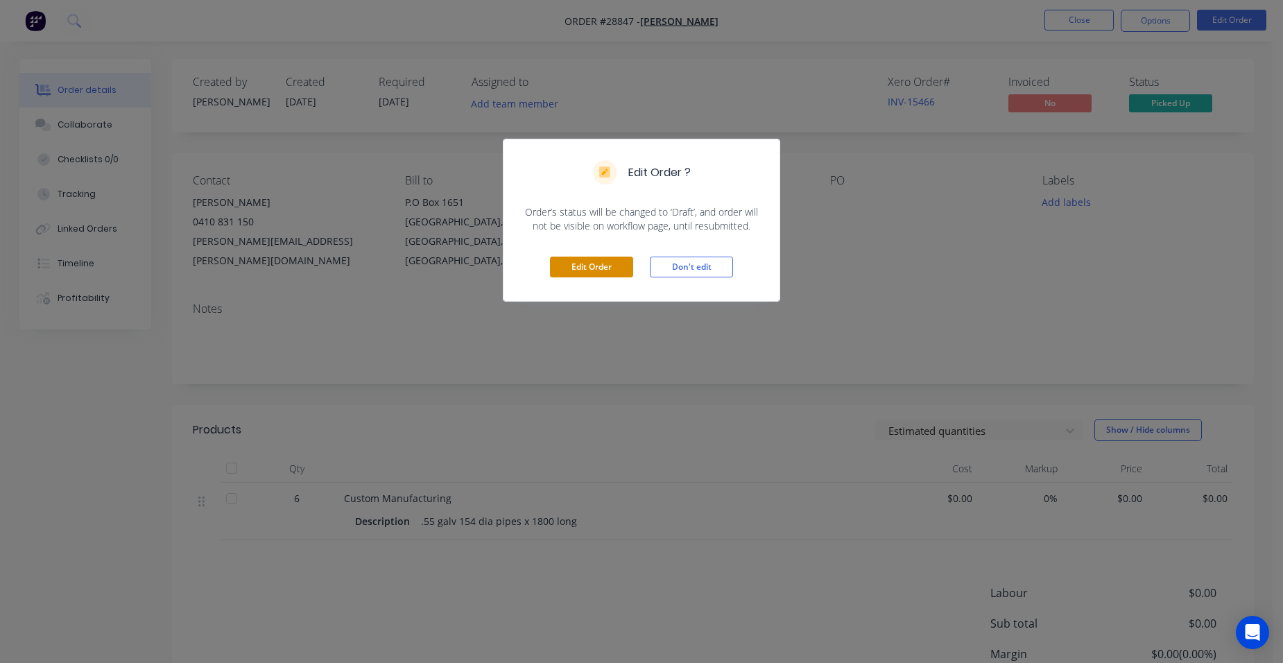
drag, startPoint x: 601, startPoint y: 262, endPoint x: 822, endPoint y: 347, distance: 236.4
click at [605, 260] on button "Edit Order" at bounding box center [591, 267] width 83 height 21
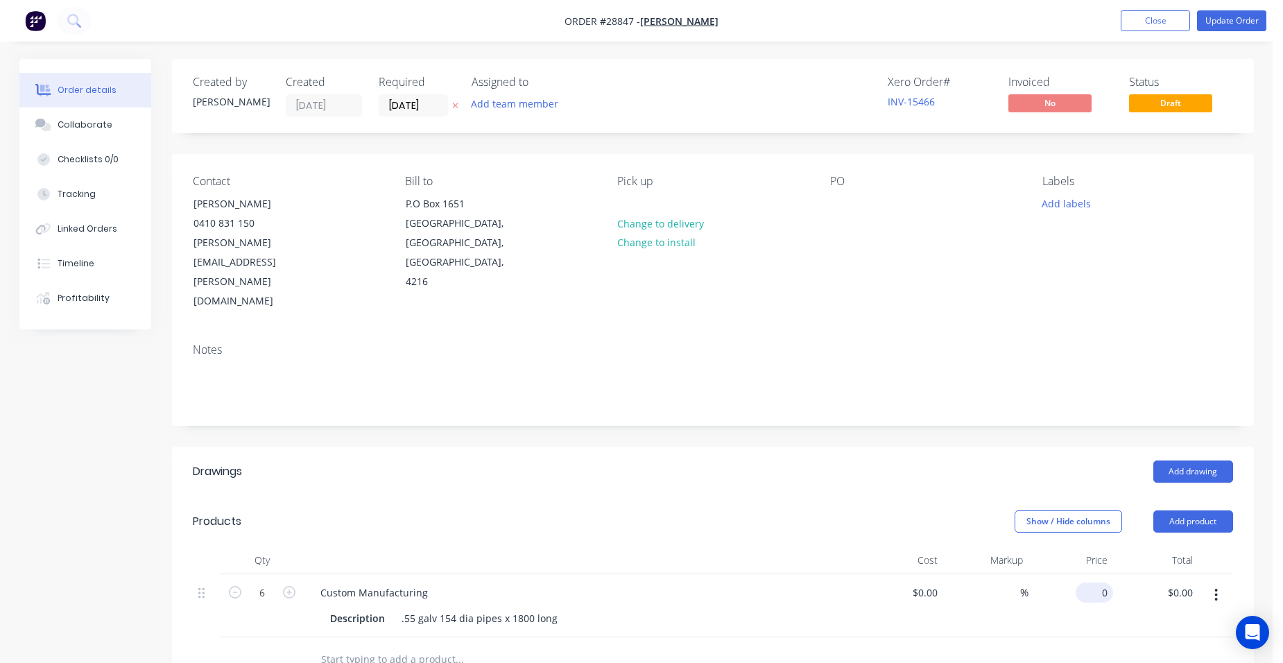
click at [1097, 582] on input "0" at bounding box center [1097, 592] width 32 height 20
type input "$105.00"
type input "$630.00"
click at [1093, 460] on div "Add drawing" at bounding box center [822, 471] width 819 height 22
click at [1093, 582] on input "105" at bounding box center [1091, 592] width 43 height 20
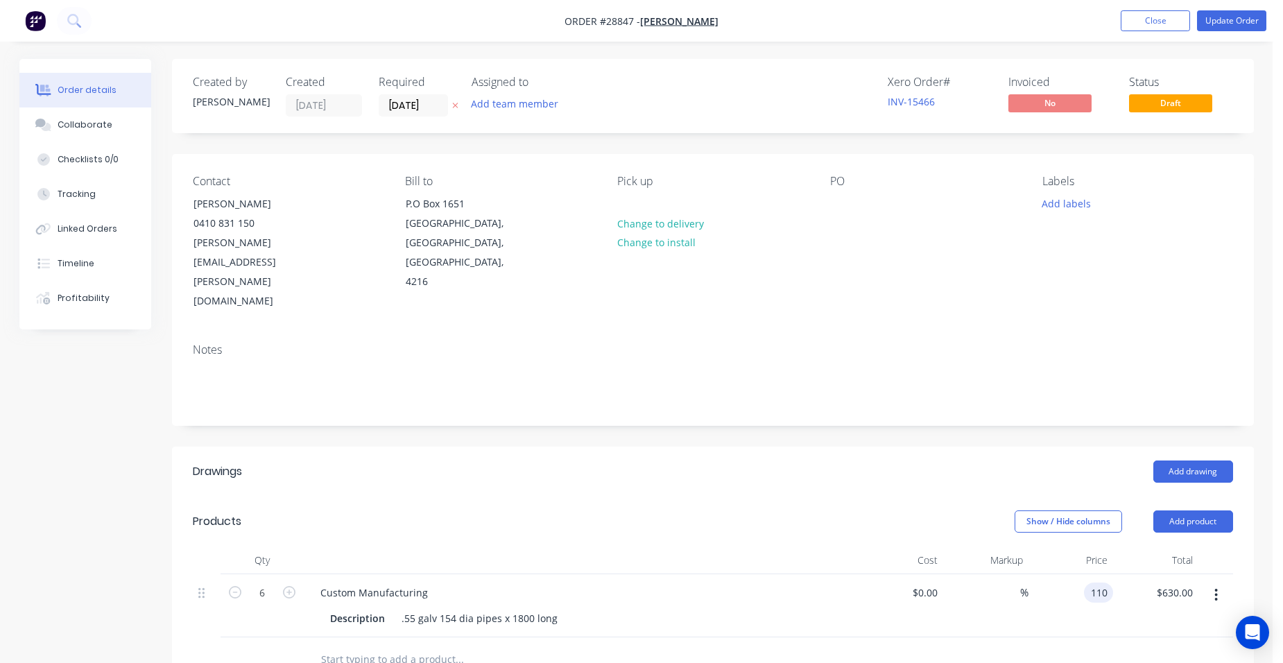
type input "$110.00"
type input "$660.00"
click at [1063, 574] on div "$110.00 110" at bounding box center [1070, 605] width 85 height 63
click at [1240, 19] on button "Update Order" at bounding box center [1231, 20] width 69 height 21
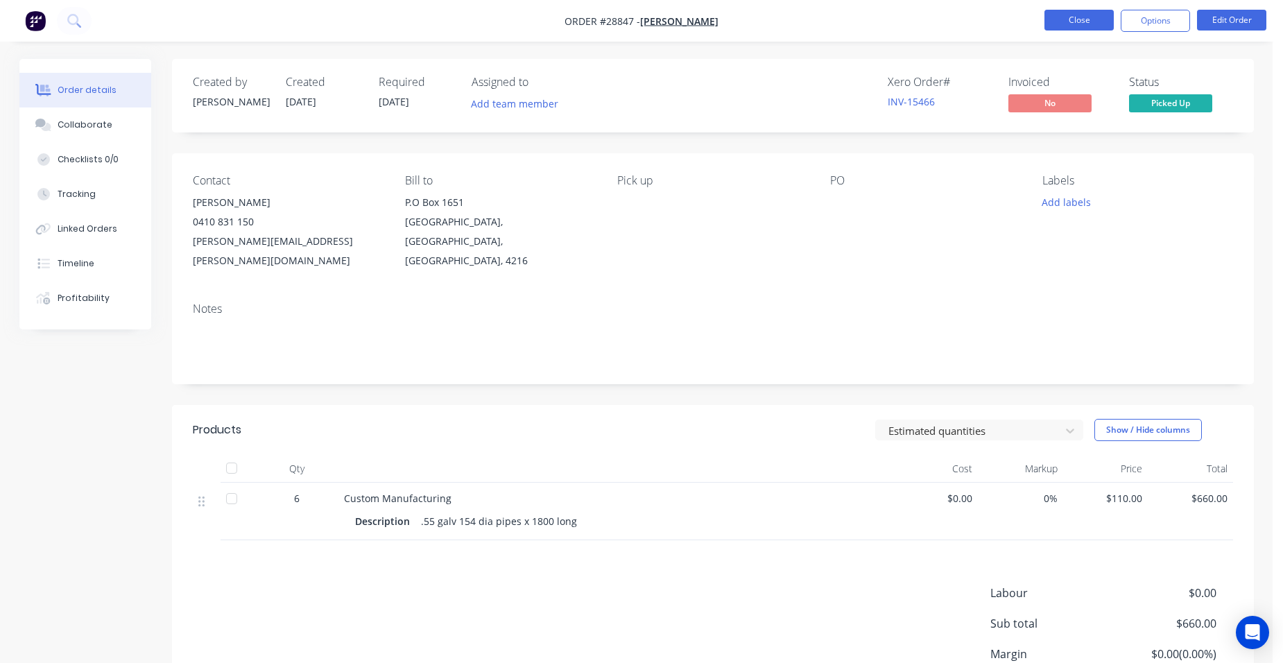
click at [1091, 19] on button "Close" at bounding box center [1078, 20] width 69 height 21
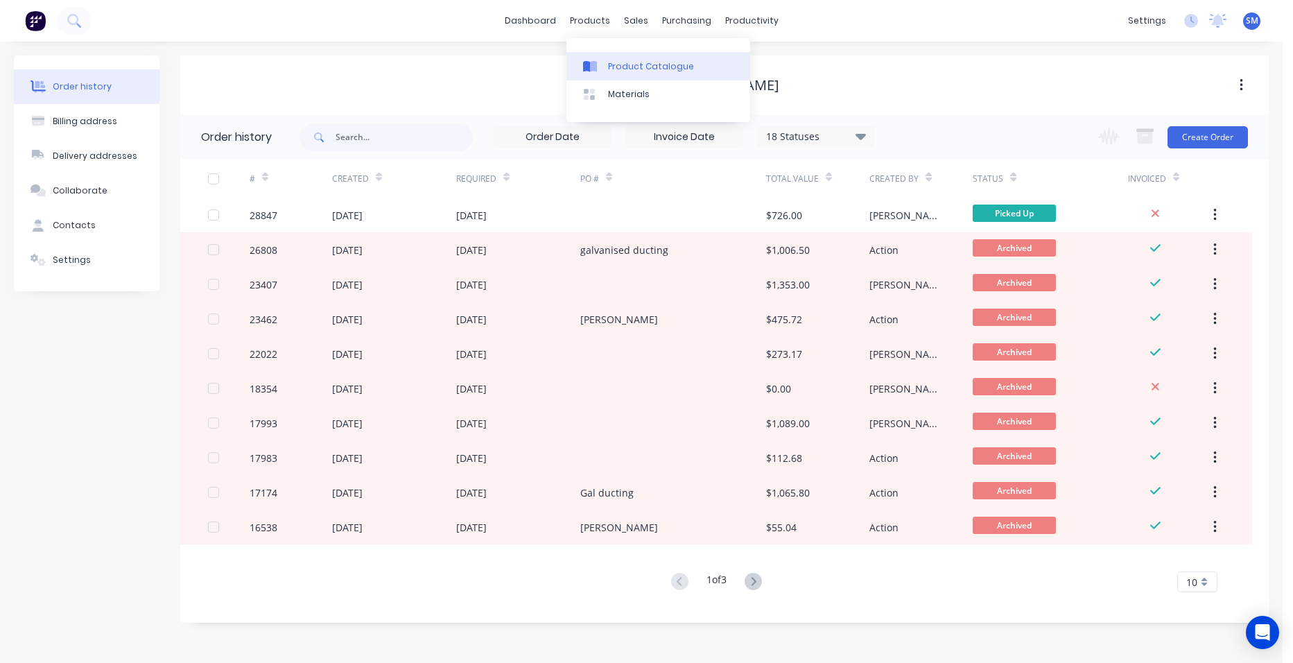
click at [621, 56] on link "Product Catalogue" at bounding box center [658, 66] width 184 height 28
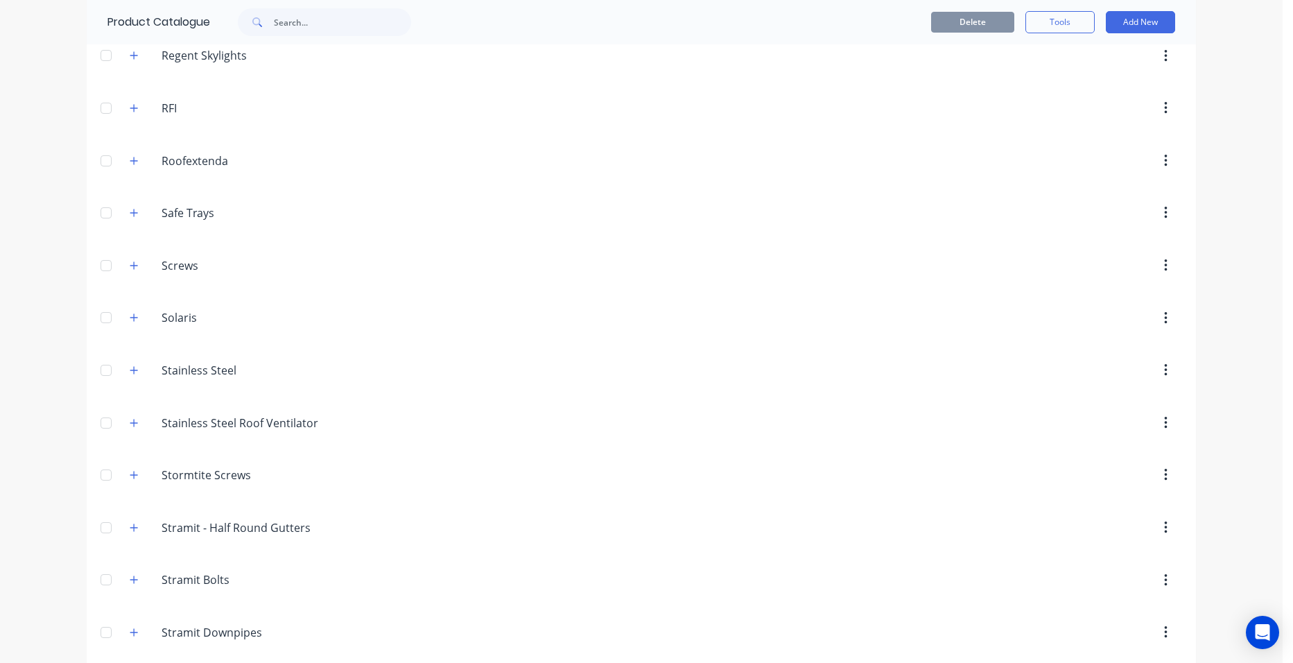
scroll to position [2288, 0]
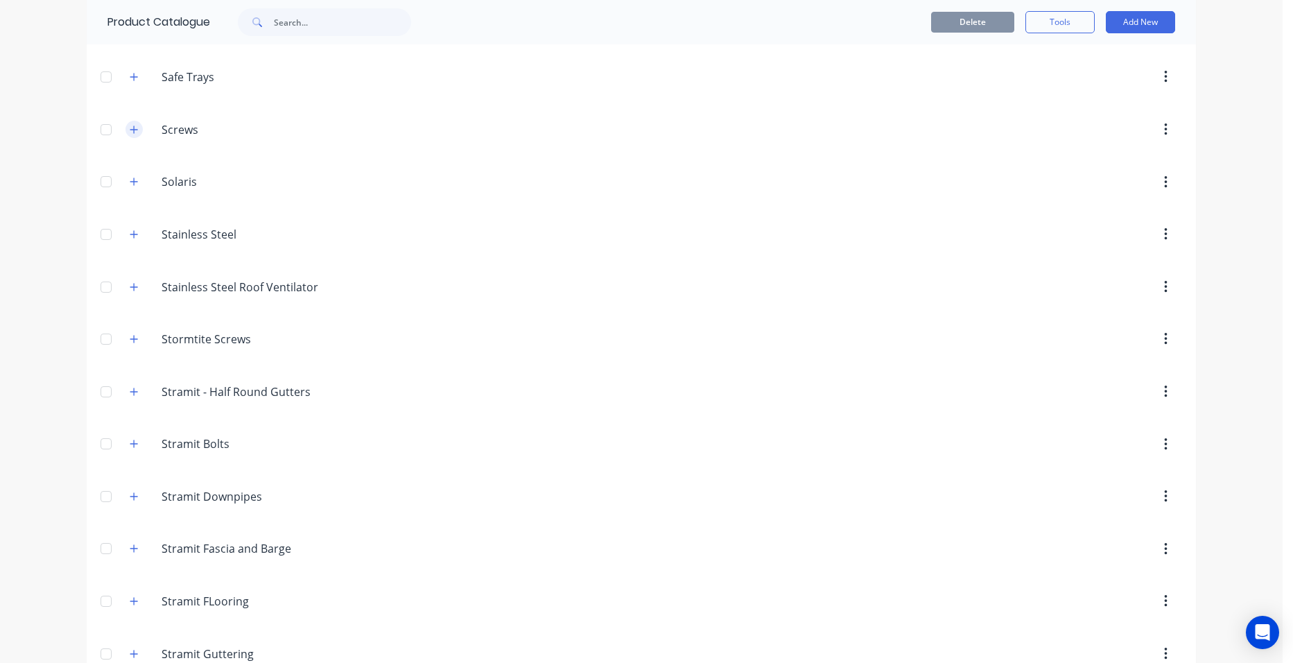
click at [130, 129] on icon "button" at bounding box center [134, 130] width 8 height 10
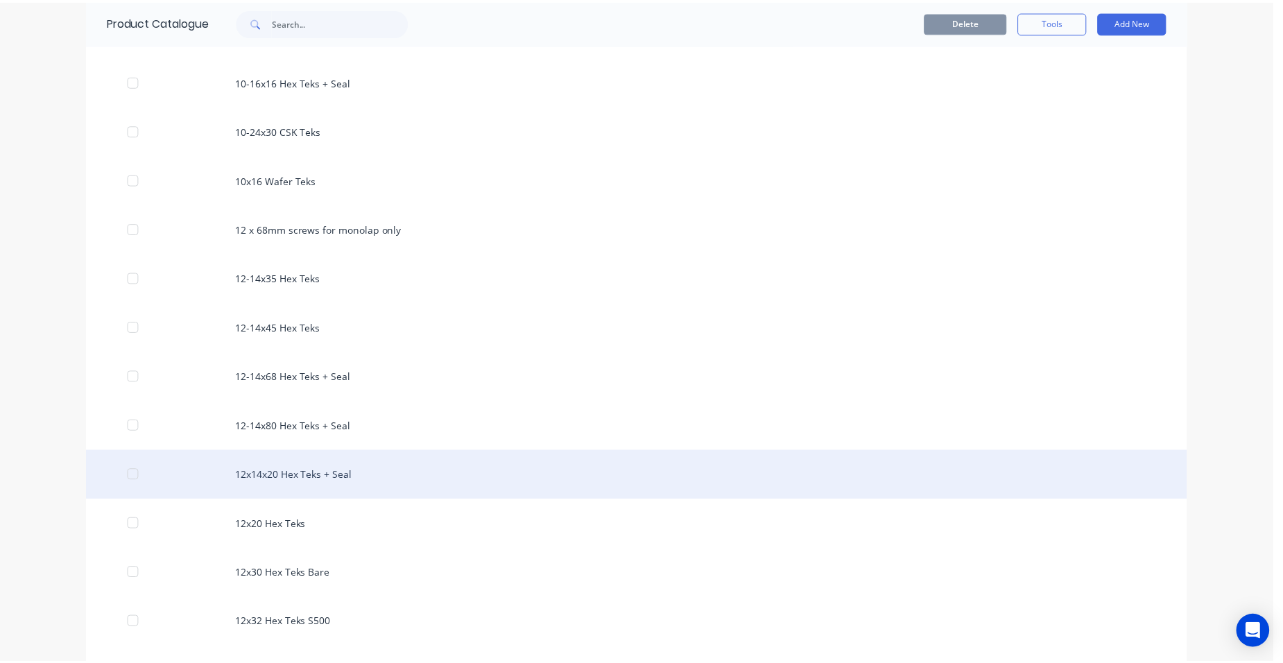
scroll to position [2357, 0]
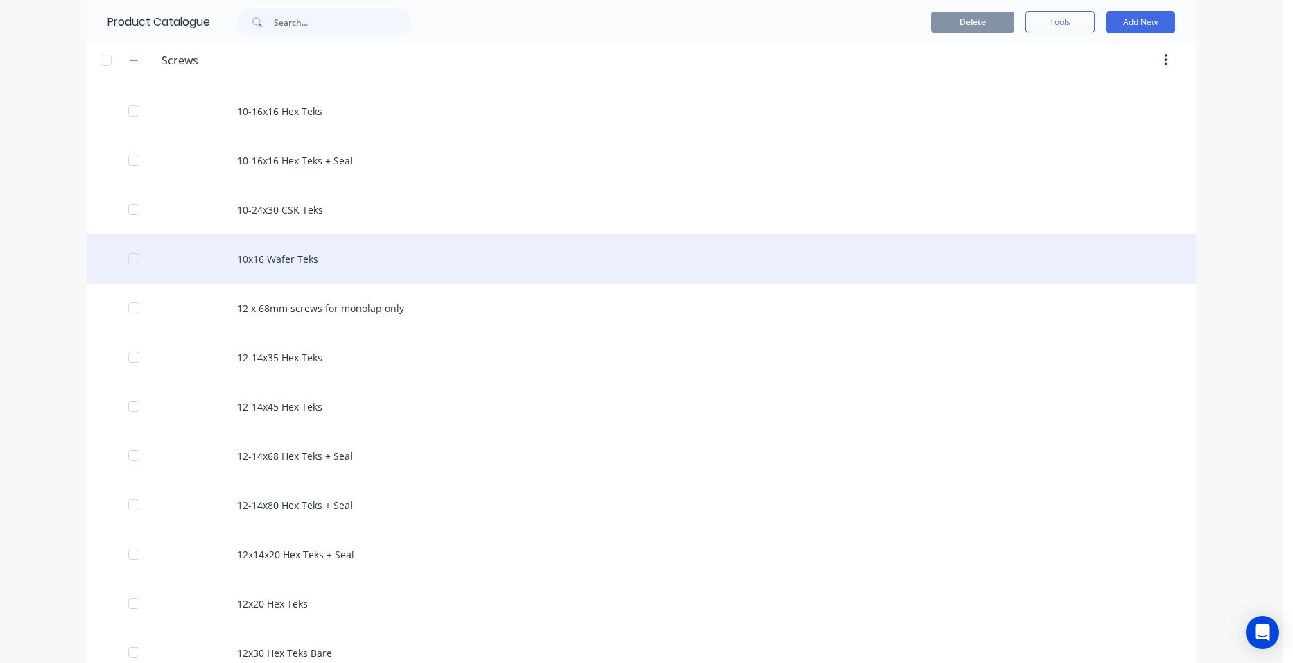
click at [315, 257] on div "10x16 Wafer Teks" at bounding box center [641, 258] width 1109 height 49
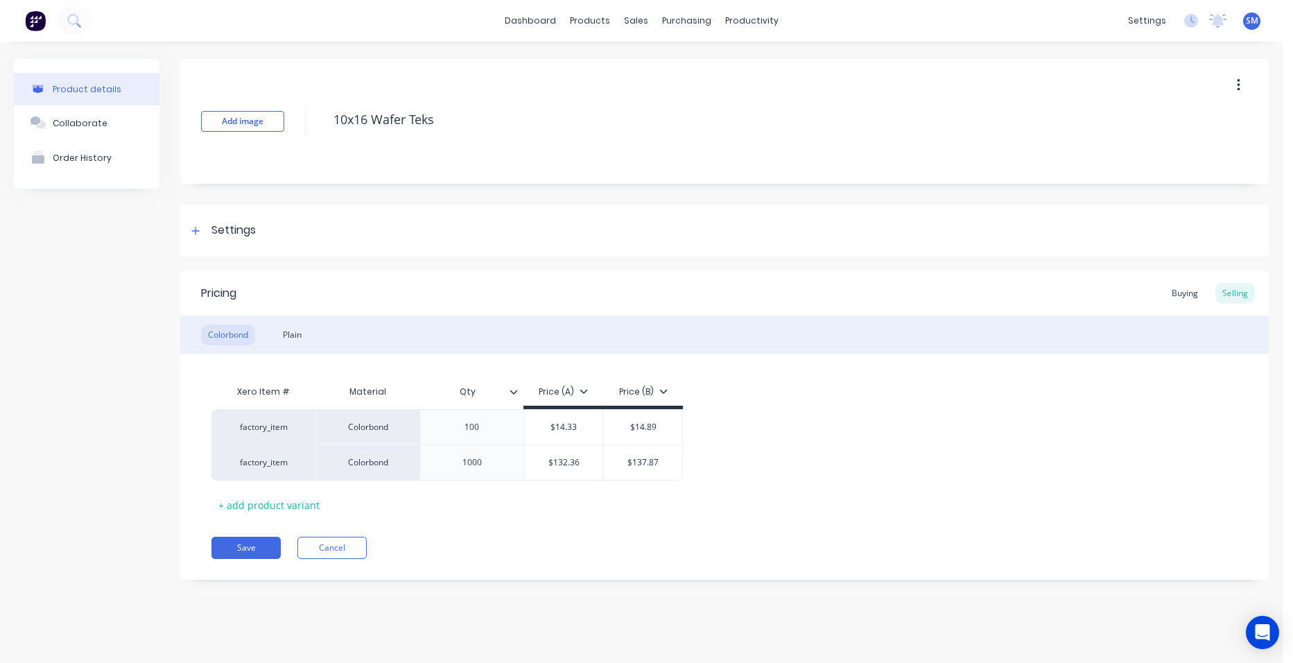
type textarea "x"
click at [643, 58] on link "Sales Orders" at bounding box center [709, 66] width 184 height 28
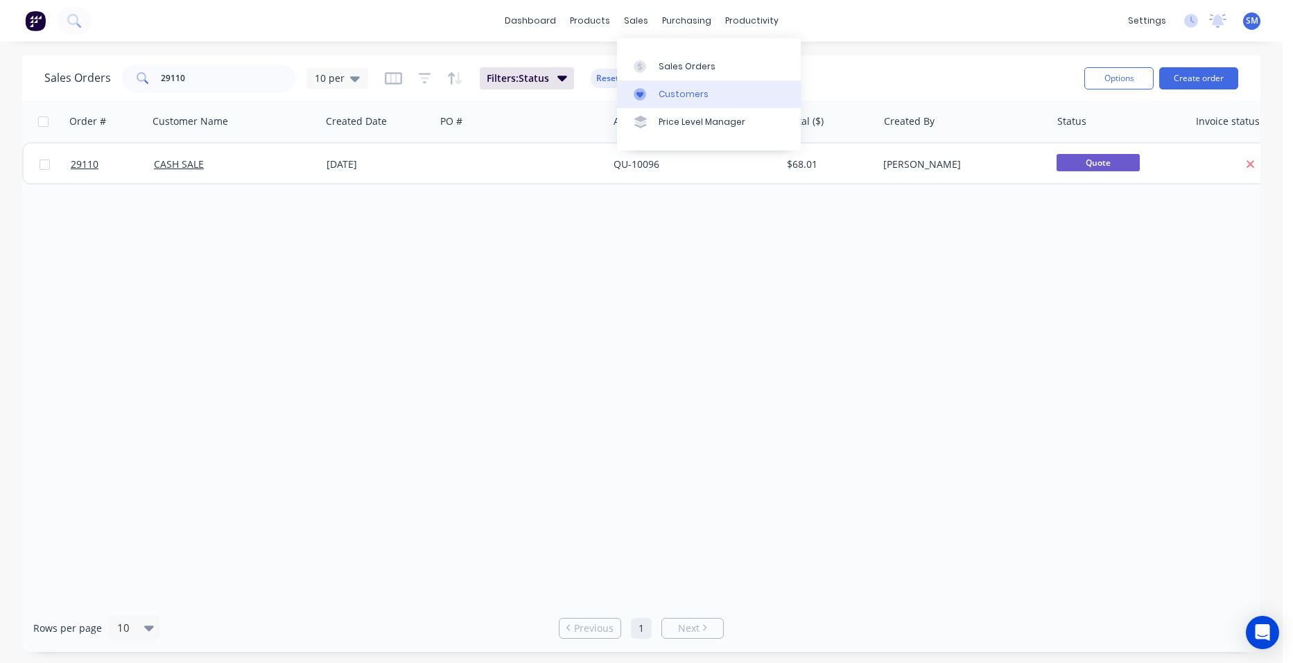
click at [664, 94] on div "Customers" at bounding box center [684, 94] width 50 height 12
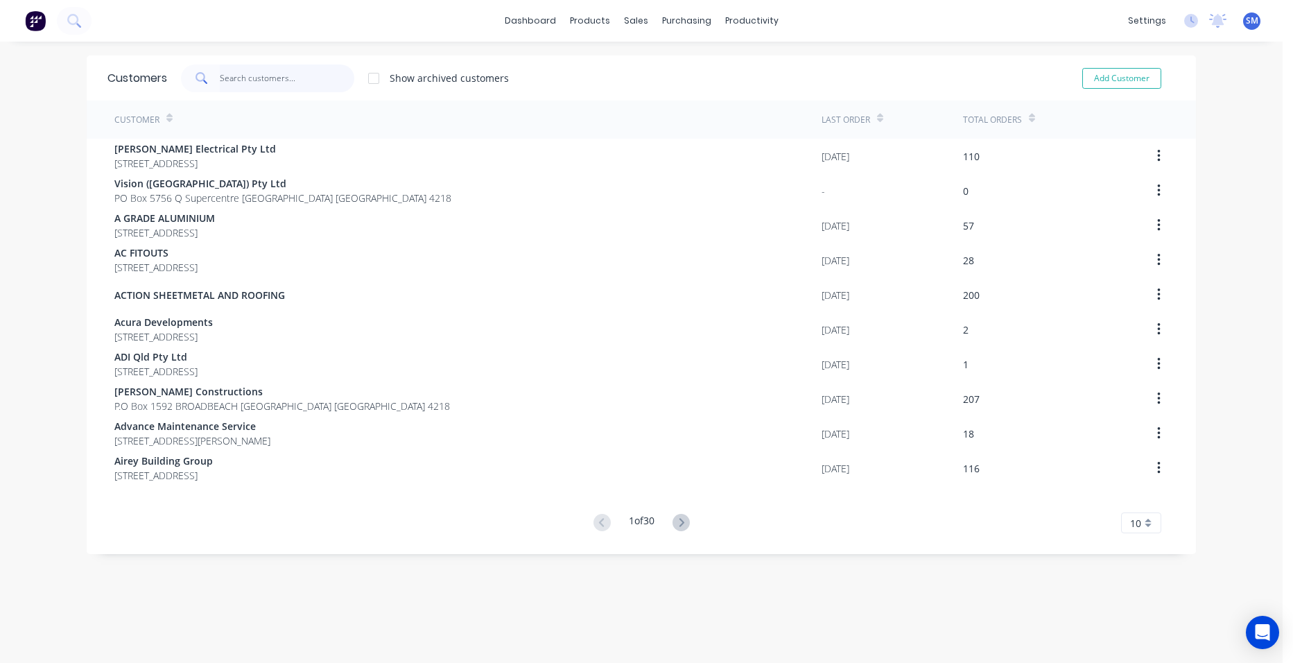
click at [277, 78] on input "text" at bounding box center [287, 78] width 135 height 28
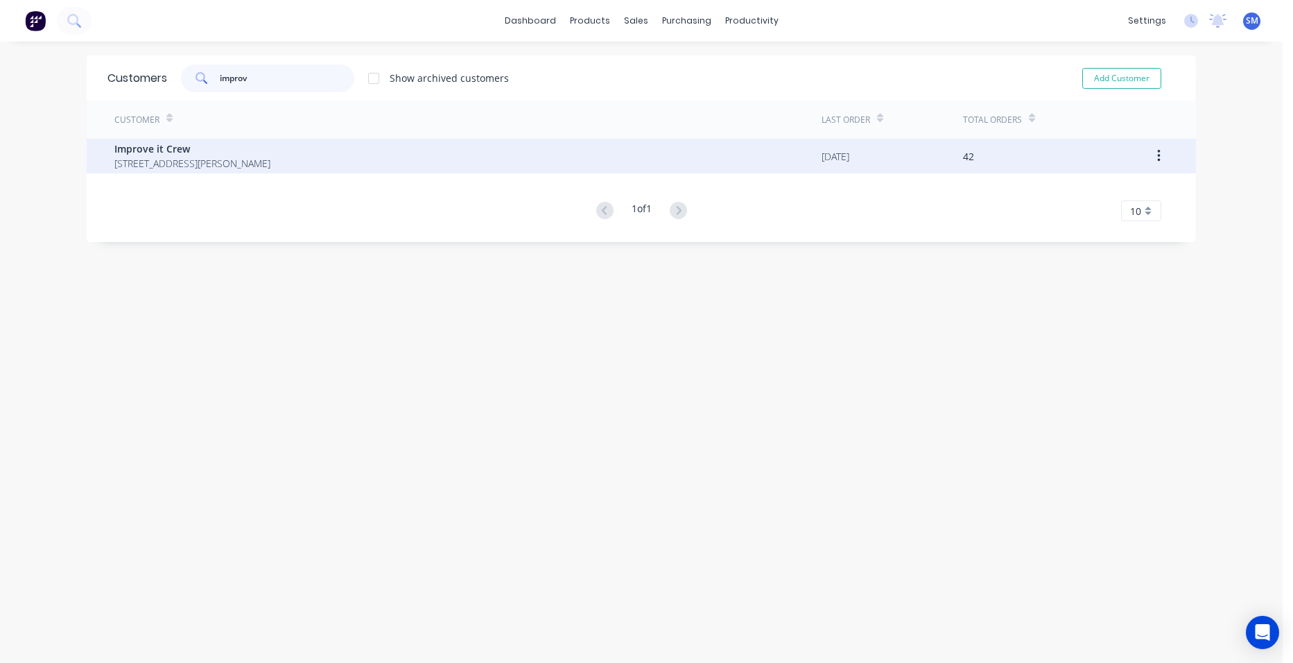
type input "improv"
click at [192, 141] on span "Improve it Crew" at bounding box center [192, 148] width 156 height 15
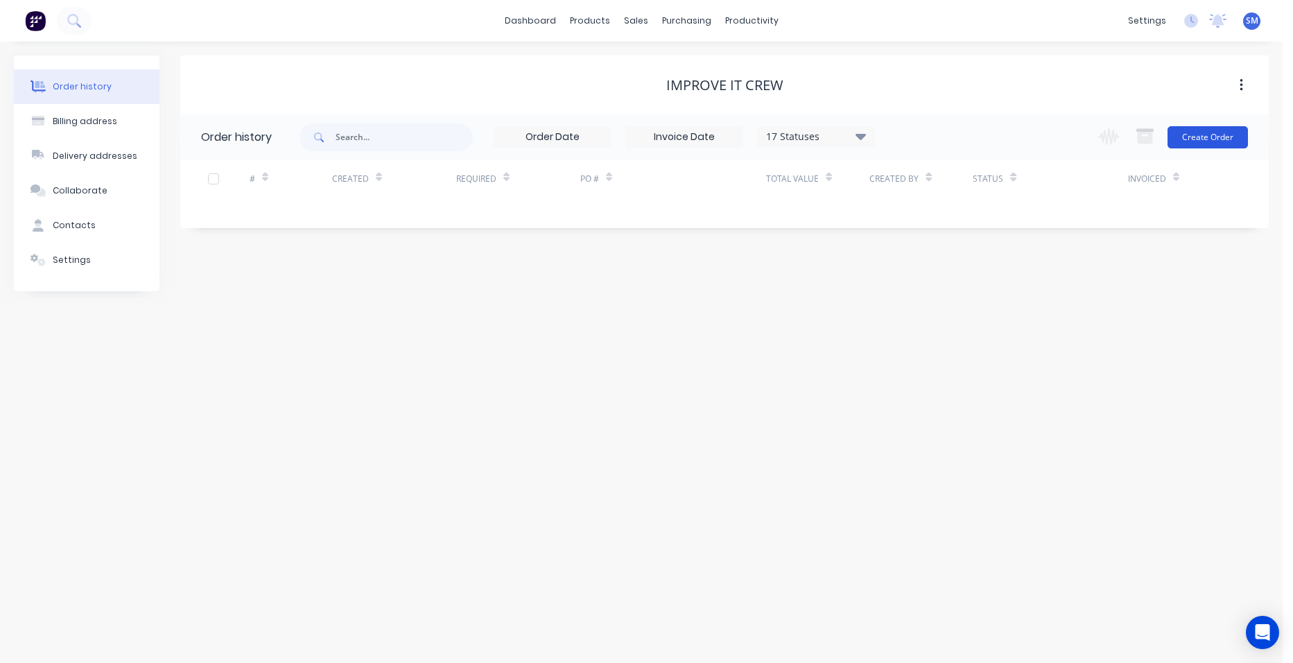
click at [1202, 132] on button "Create Order" at bounding box center [1208, 137] width 80 height 22
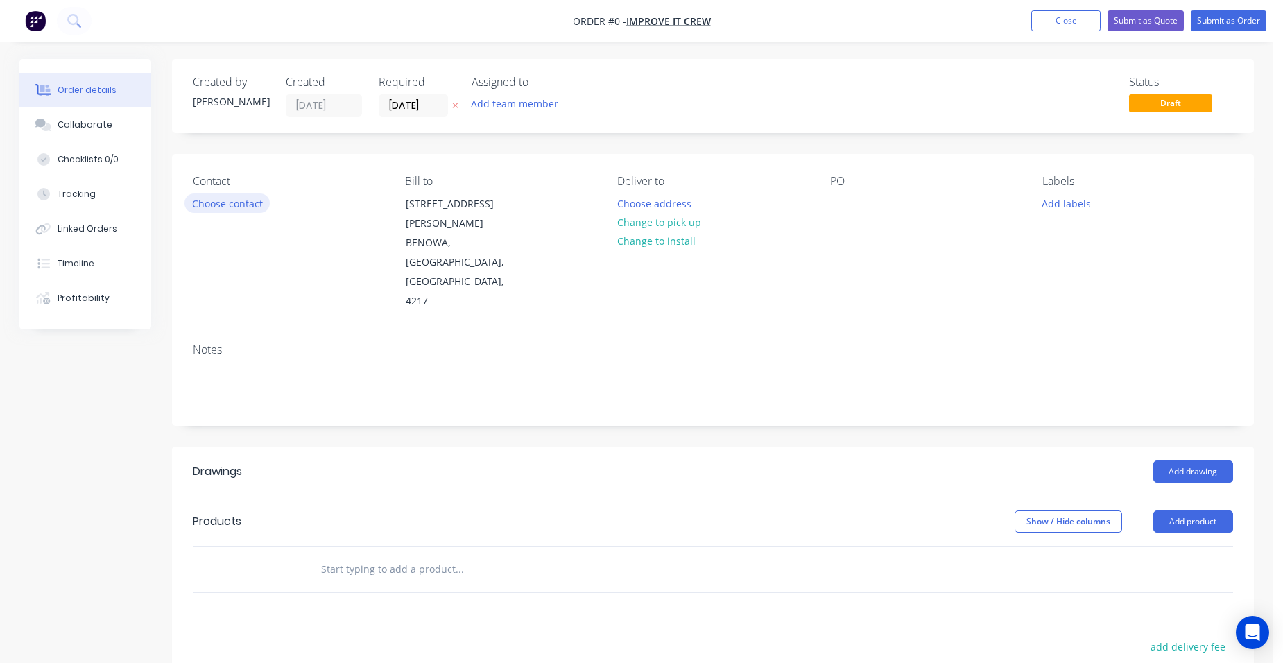
click at [254, 195] on button "Choose contact" at bounding box center [226, 202] width 85 height 19
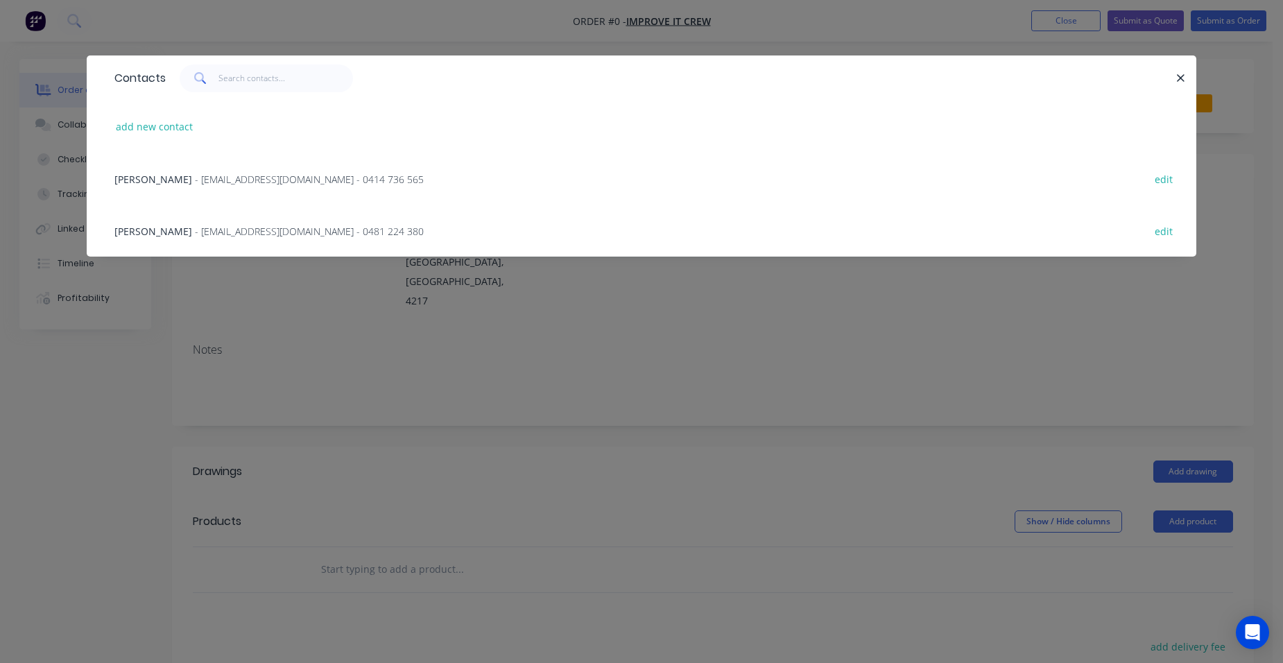
click at [177, 180] on div "[PERSON_NAME] - [EMAIL_ADDRESS][DOMAIN_NAME] - 0414 736 565" at bounding box center [268, 179] width 309 height 15
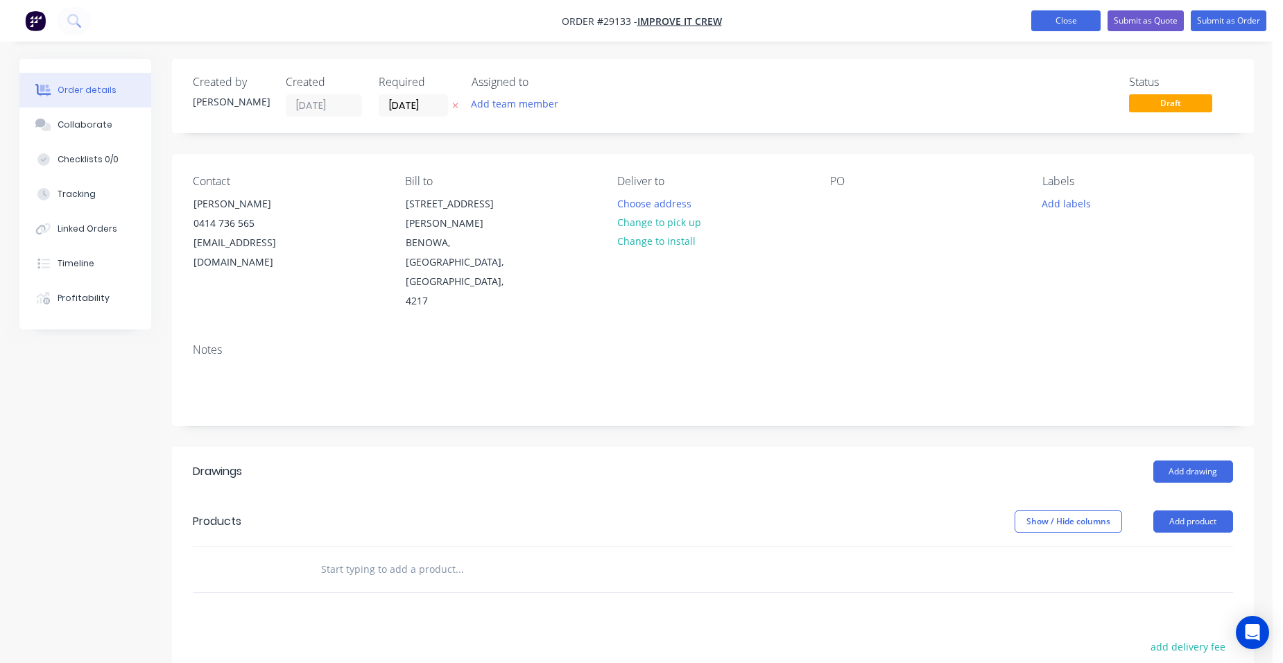
click at [1055, 24] on button "Close" at bounding box center [1065, 20] width 69 height 21
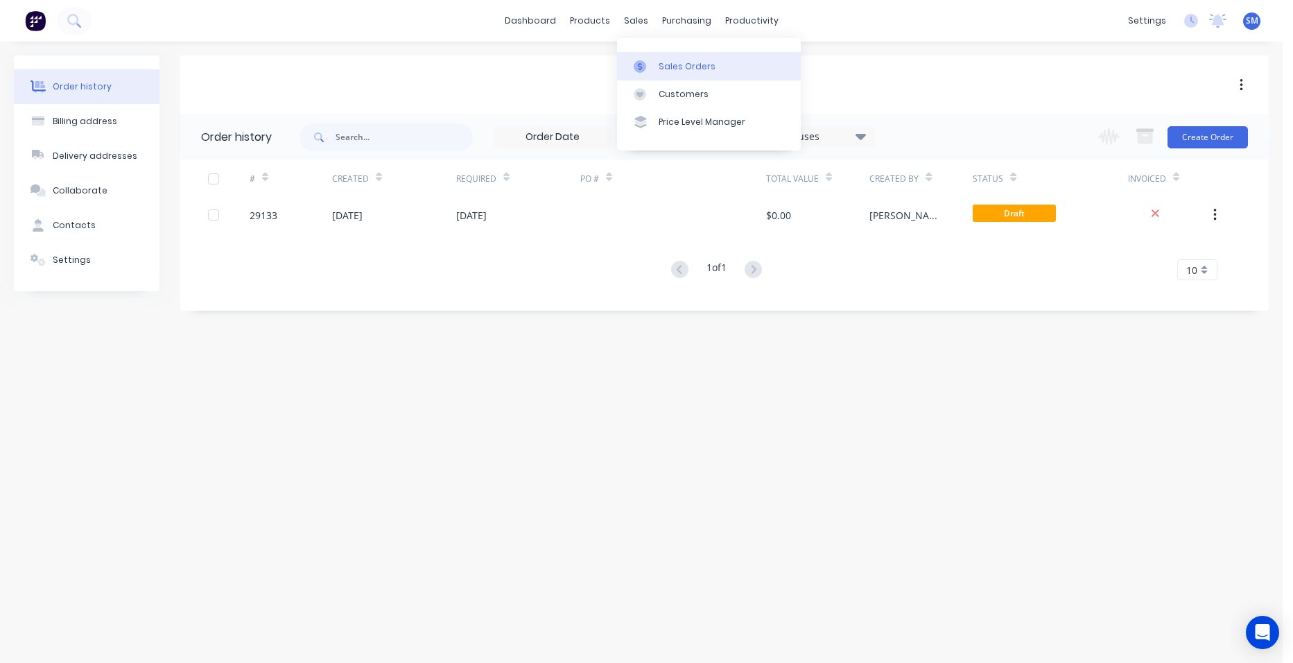
click at [661, 63] on div "Sales Orders" at bounding box center [687, 66] width 57 height 12
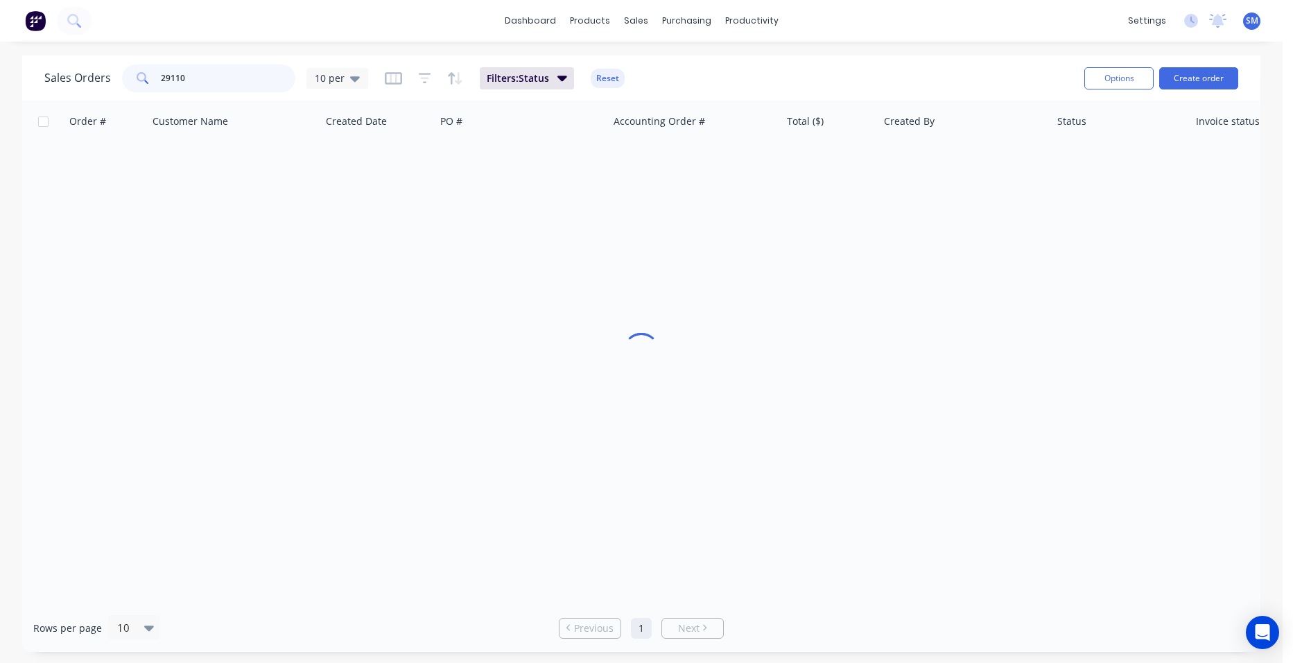
drag, startPoint x: 212, startPoint y: 80, endPoint x: 143, endPoint y: 80, distance: 69.3
click at [143, 80] on div "29110" at bounding box center [208, 78] width 173 height 28
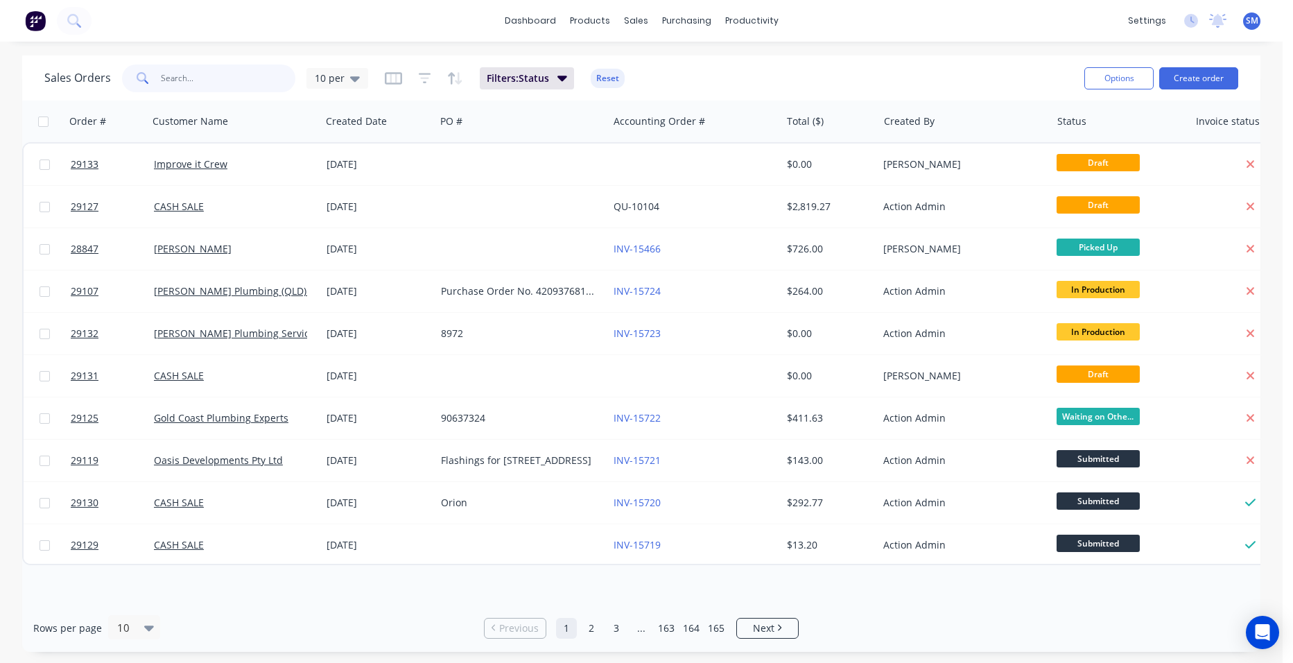
click at [187, 83] on input "text" at bounding box center [228, 78] width 135 height 28
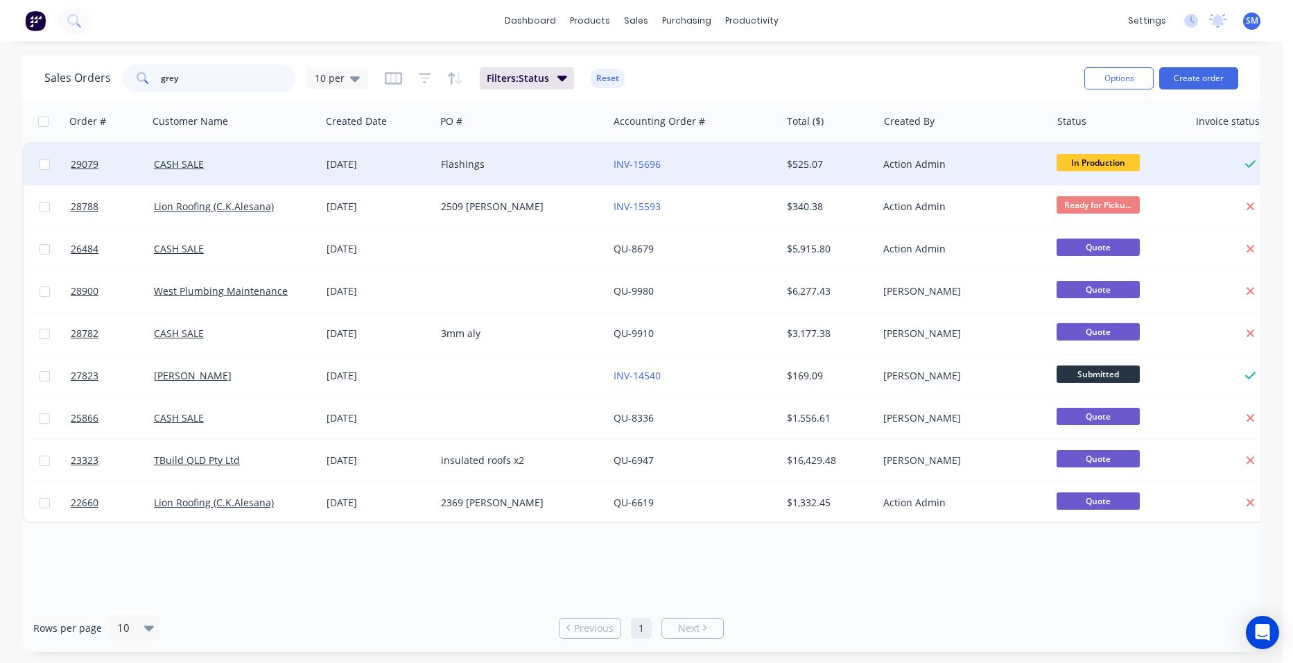
type input "grey"
click at [494, 164] on div "Flashings" at bounding box center [518, 164] width 154 height 14
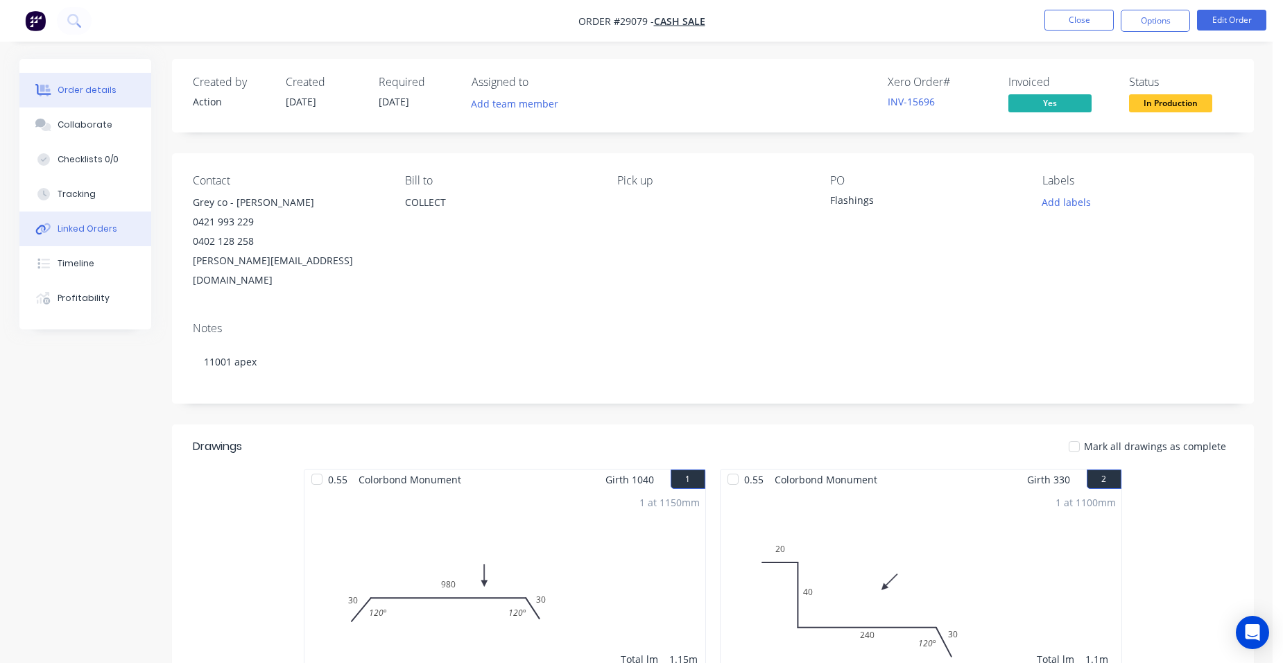
click at [112, 229] on div "Linked Orders" at bounding box center [88, 229] width 60 height 12
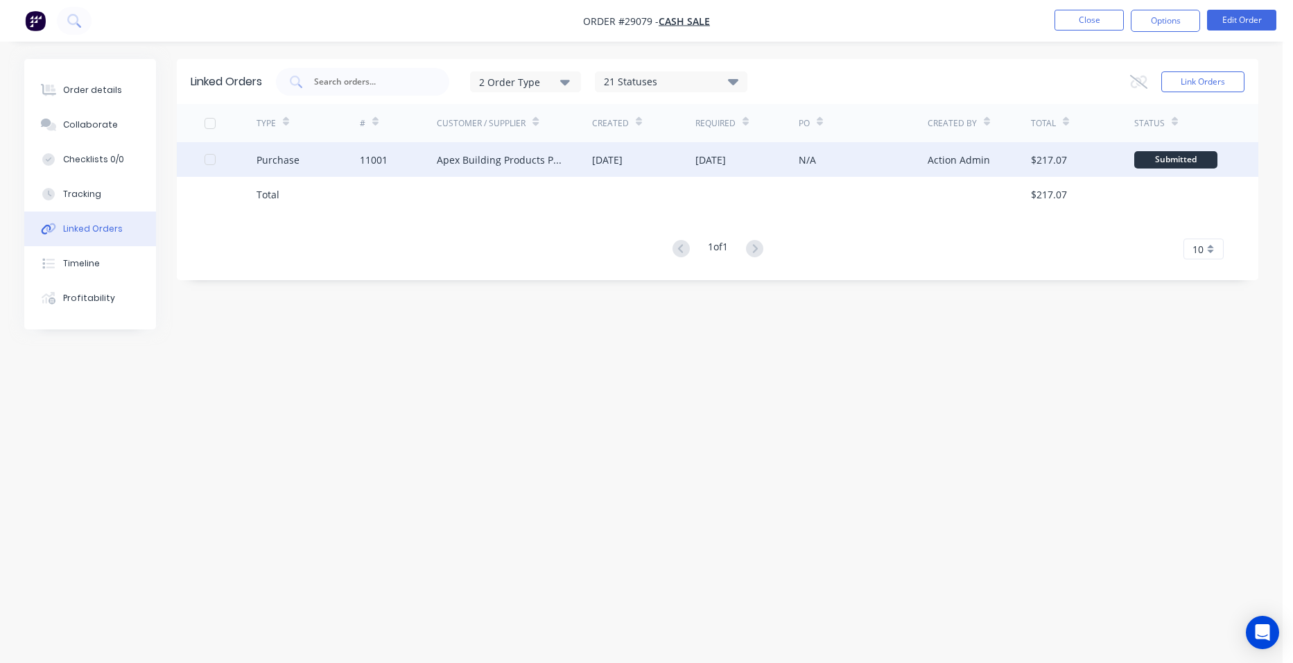
click at [534, 159] on div "Apex Building Products Pty Ltd" at bounding box center [501, 160] width 128 height 15
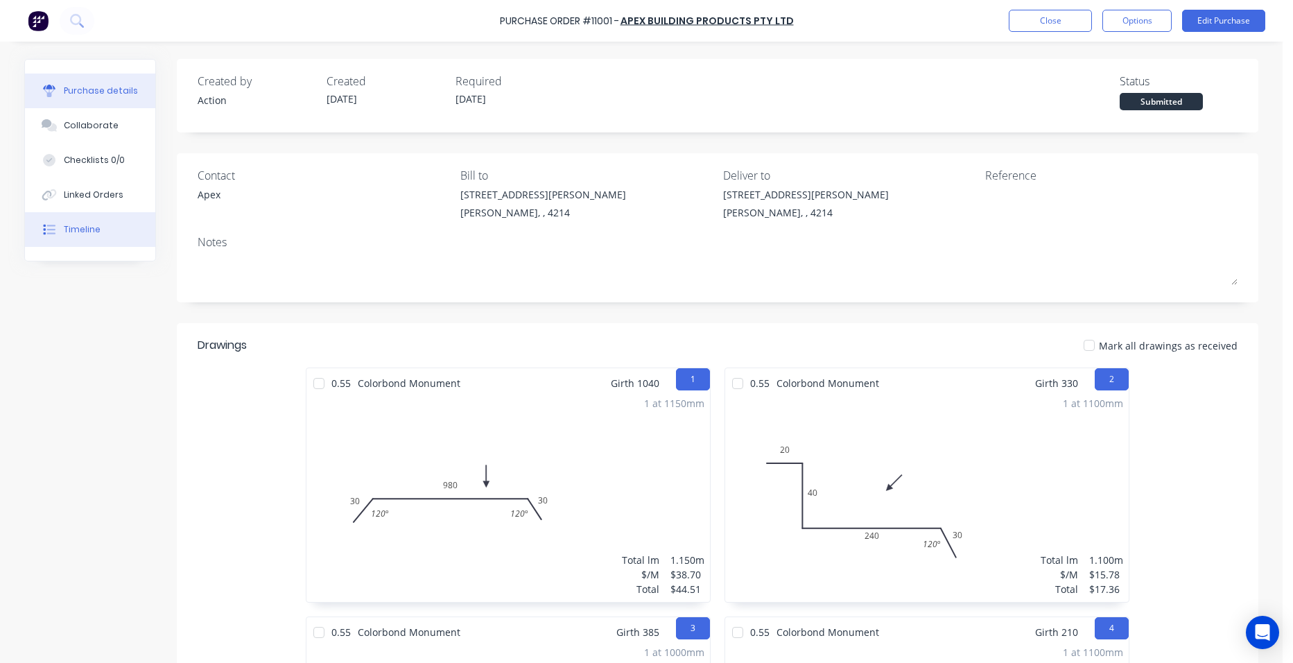
click at [109, 228] on button "Timeline" at bounding box center [90, 229] width 130 height 35
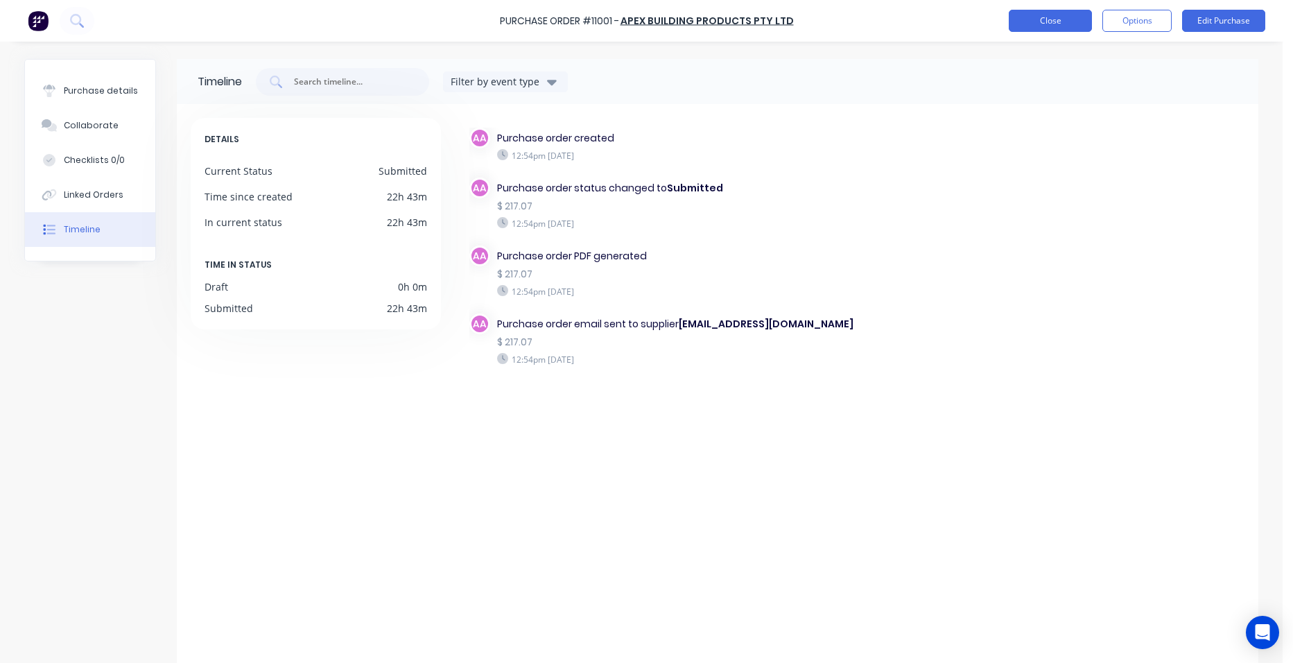
click at [1048, 14] on button "Close" at bounding box center [1050, 21] width 83 height 22
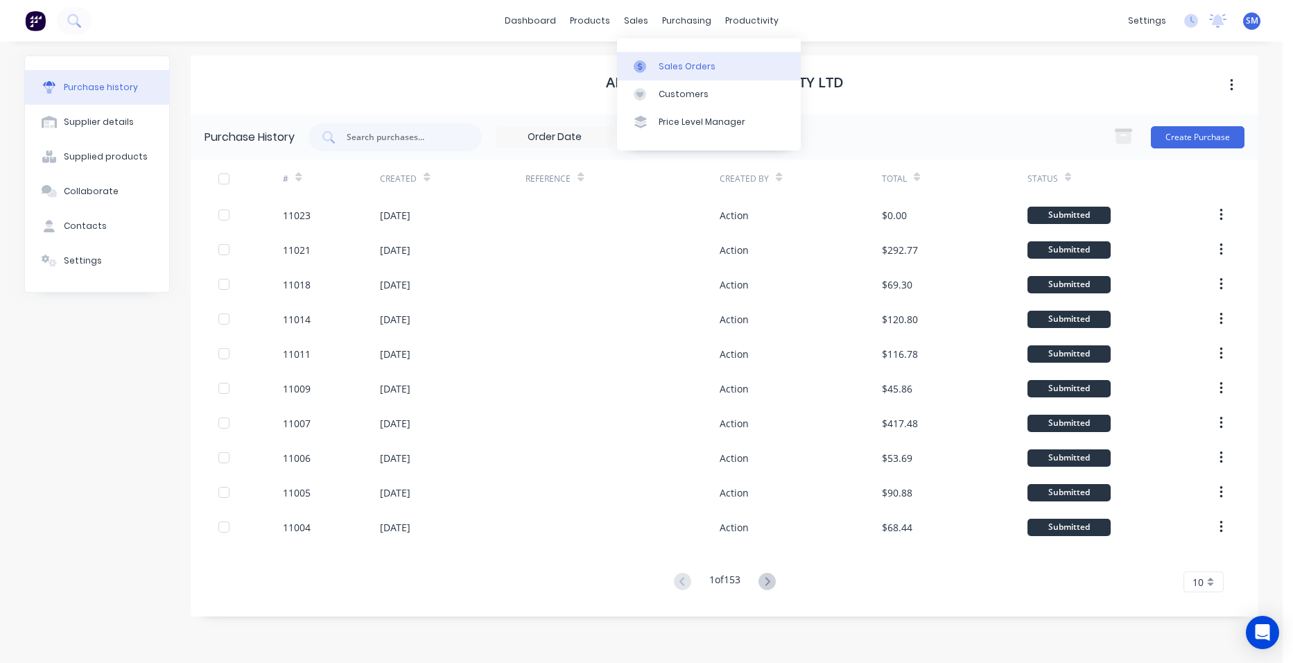
click at [658, 58] on link "Sales Orders" at bounding box center [709, 66] width 184 height 28
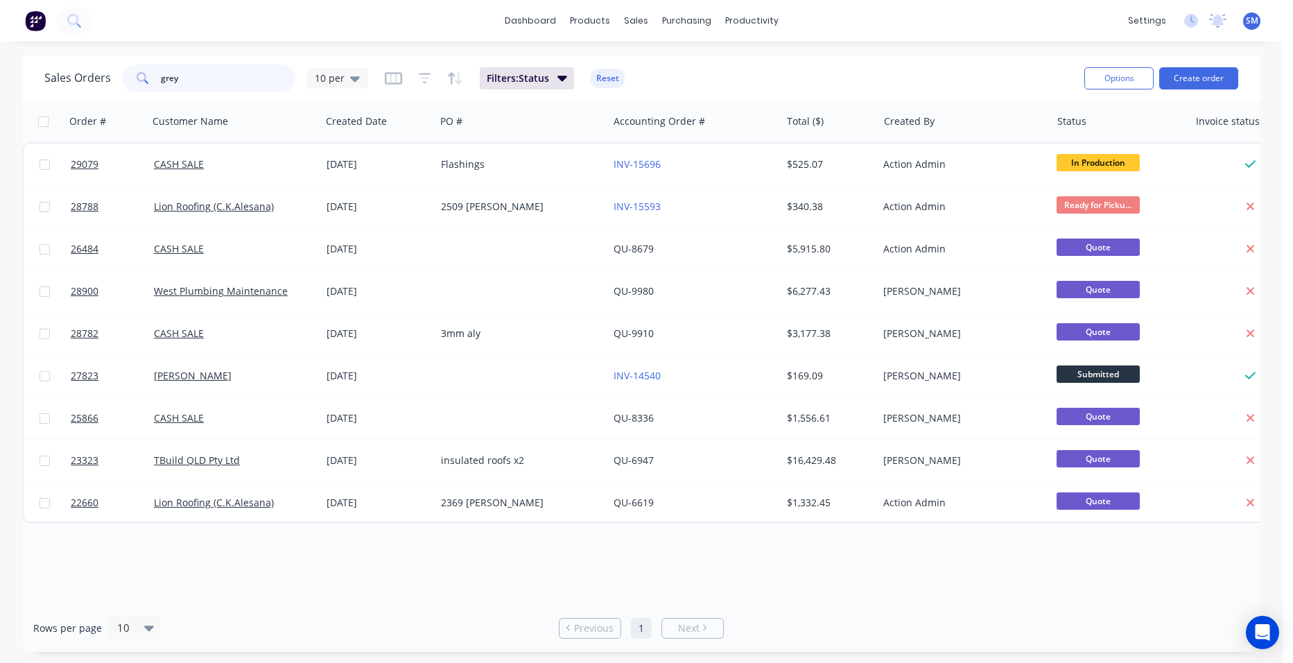
drag, startPoint x: 146, startPoint y: 87, endPoint x: 127, endPoint y: 84, distance: 19.6
click at [135, 89] on div "grey" at bounding box center [208, 78] width 173 height 28
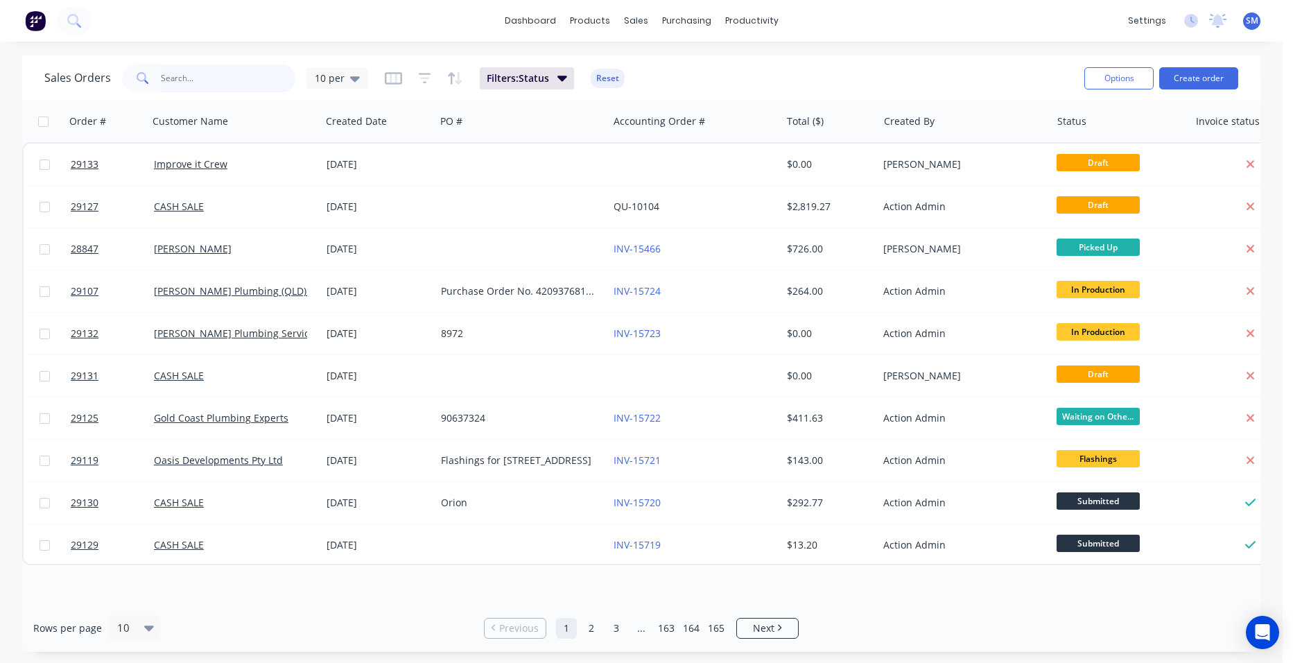
drag, startPoint x: 207, startPoint y: 83, endPoint x: 216, endPoint y: 83, distance: 9.0
click at [207, 83] on input "text" at bounding box center [228, 78] width 135 height 28
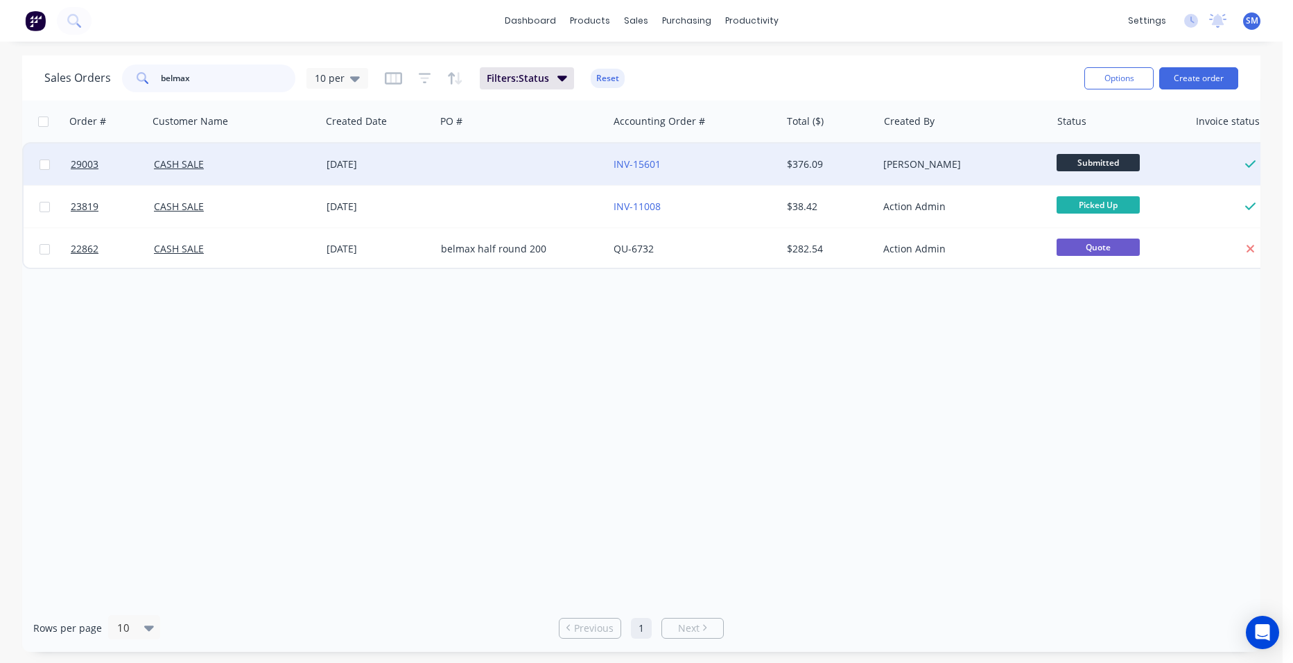
type input "belmax"
click at [695, 159] on div "INV-15601" at bounding box center [691, 164] width 154 height 14
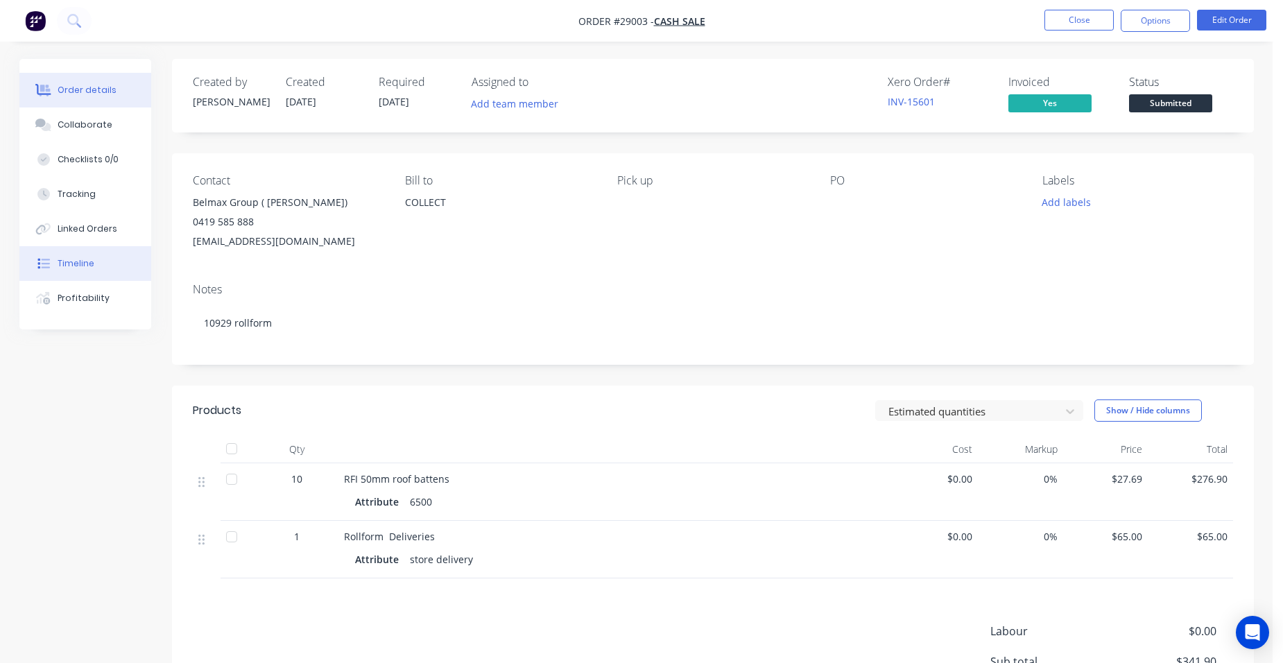
click at [94, 266] on button "Timeline" at bounding box center [85, 263] width 132 height 35
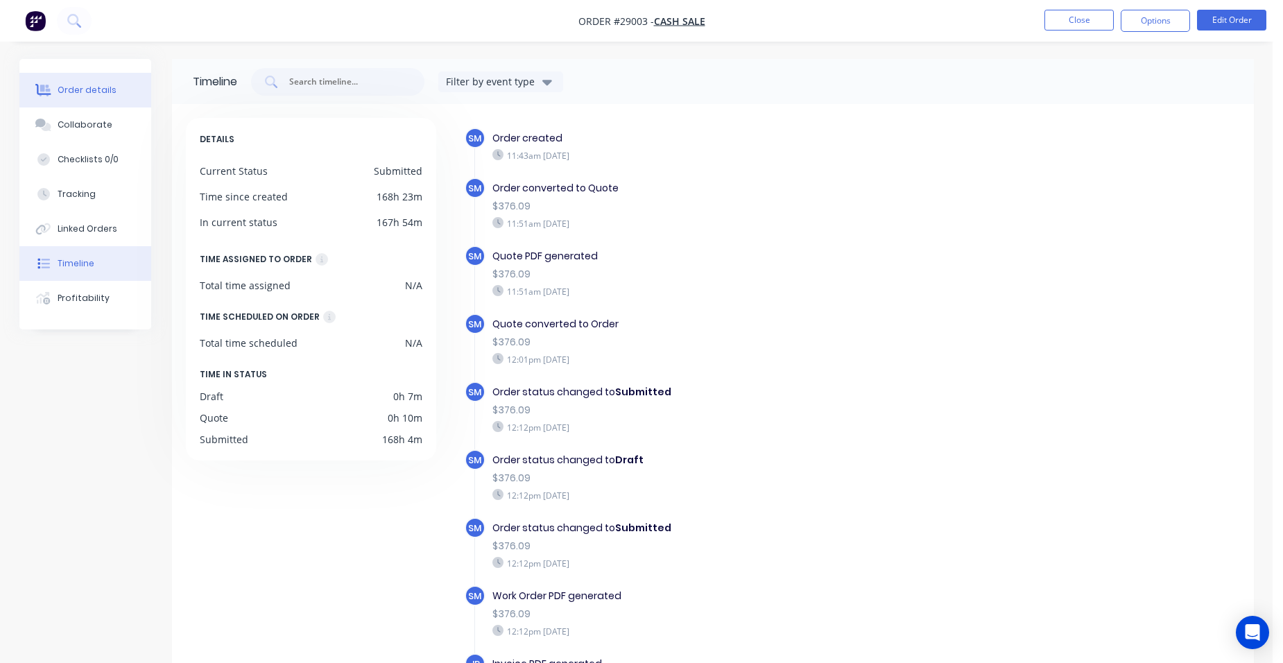
click at [114, 98] on button "Order details" at bounding box center [85, 90] width 132 height 35
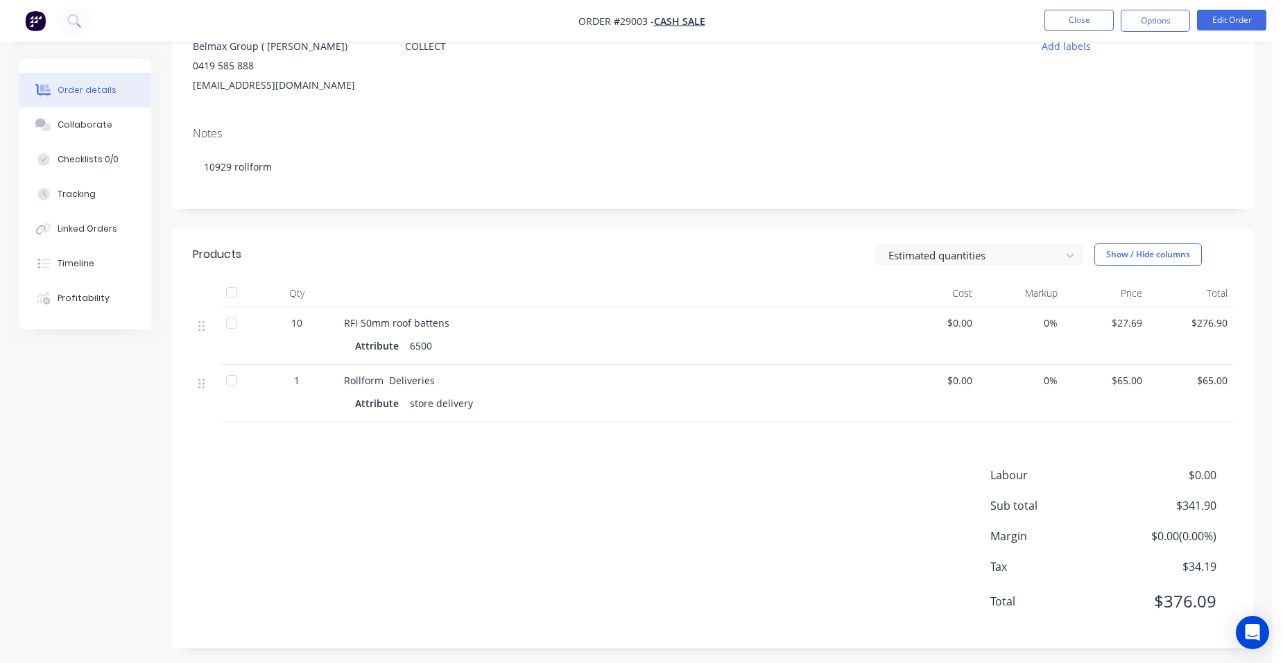
scroll to position [162, 0]
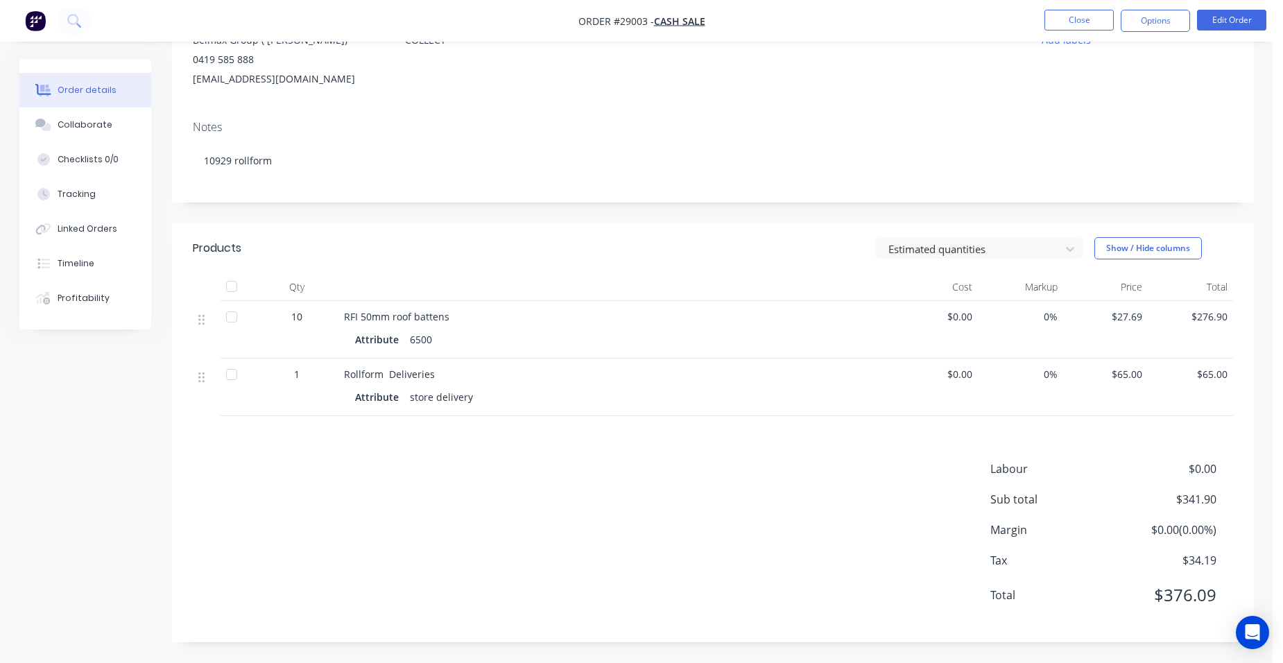
click at [1141, 9] on nav "Order #29003 - CASH SALE Close Options Edit Order" at bounding box center [641, 21] width 1283 height 42
click at [1157, 17] on button "Options" at bounding box center [1154, 21] width 69 height 22
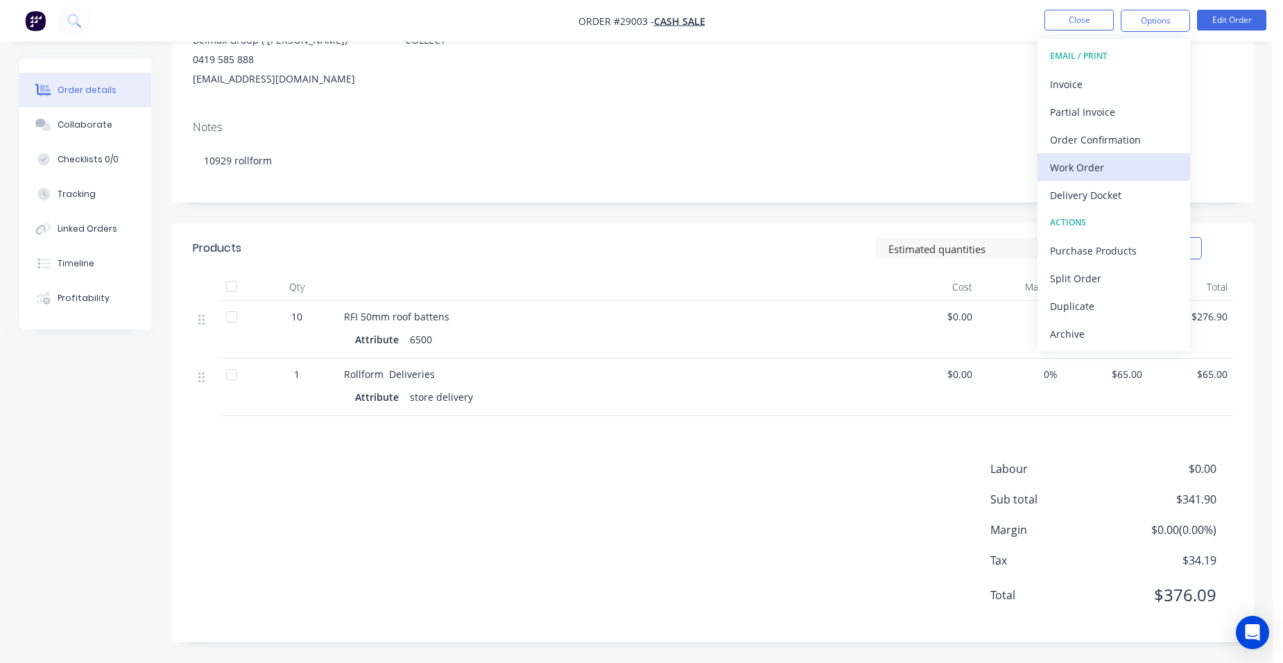
click at [1102, 172] on div "Work Order" at bounding box center [1114, 167] width 128 height 20
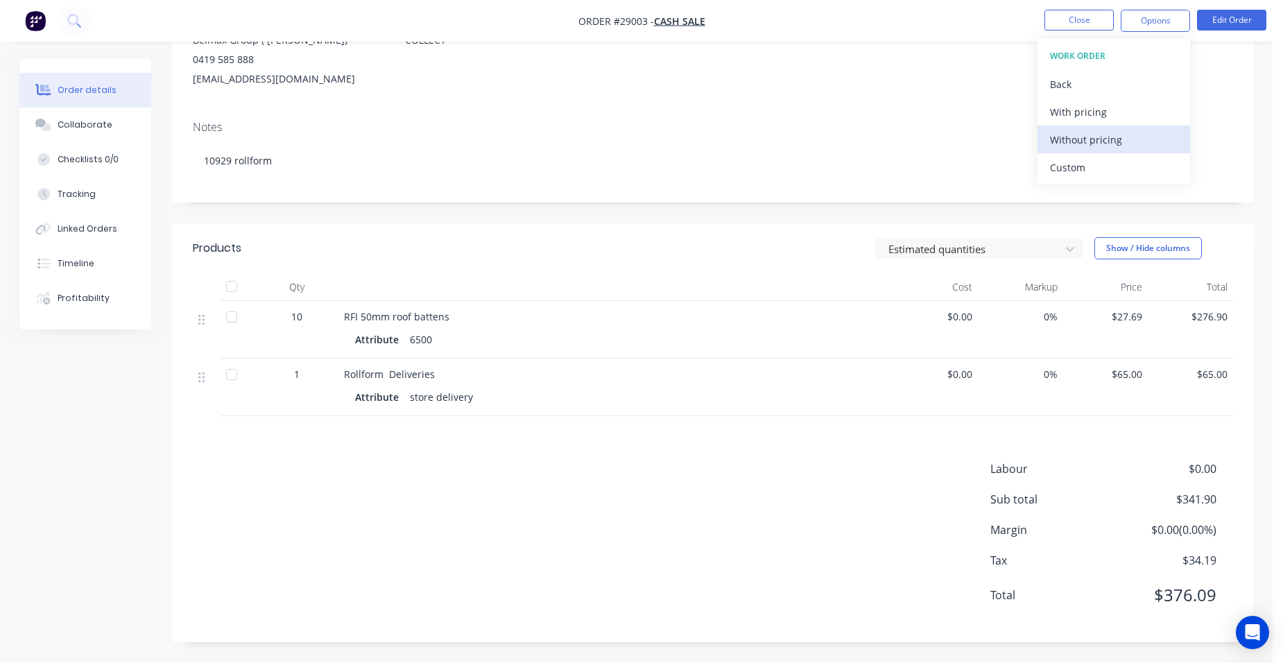
click at [1123, 151] on button "Without pricing" at bounding box center [1113, 139] width 153 height 28
